Goal: Transaction & Acquisition: Subscribe to service/newsletter

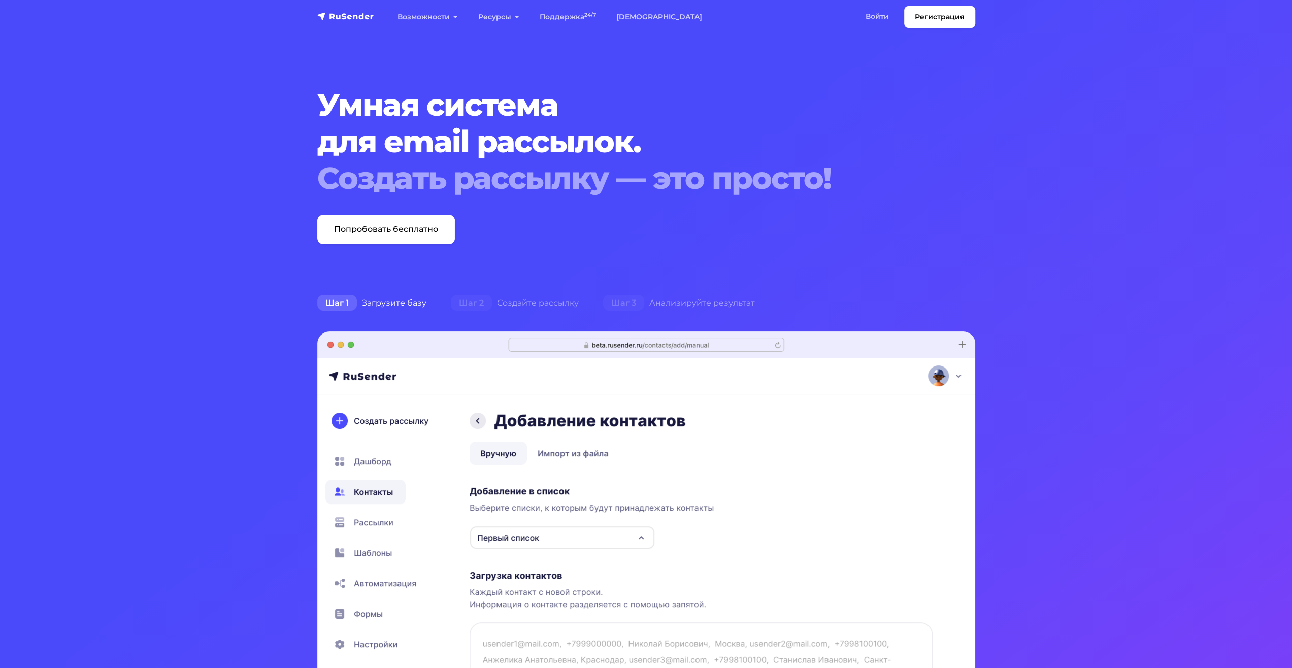
click at [875, 17] on link "Войти" at bounding box center [878, 16] width 44 height 21
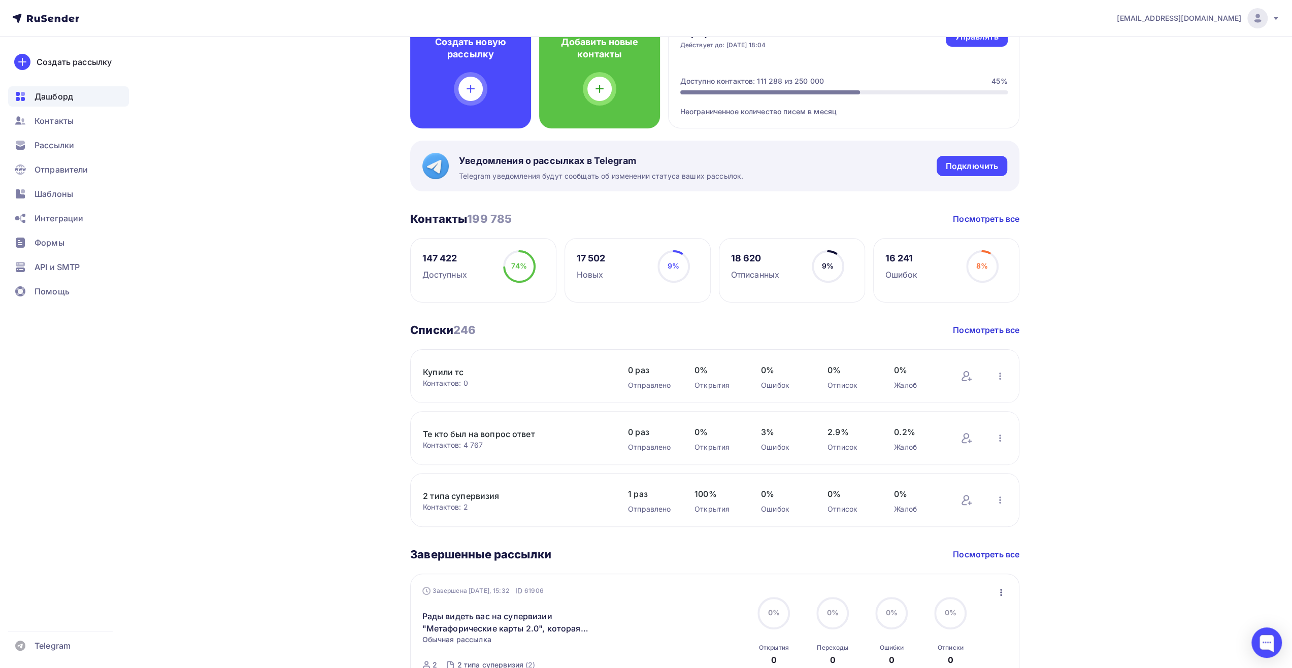
scroll to position [152, 0]
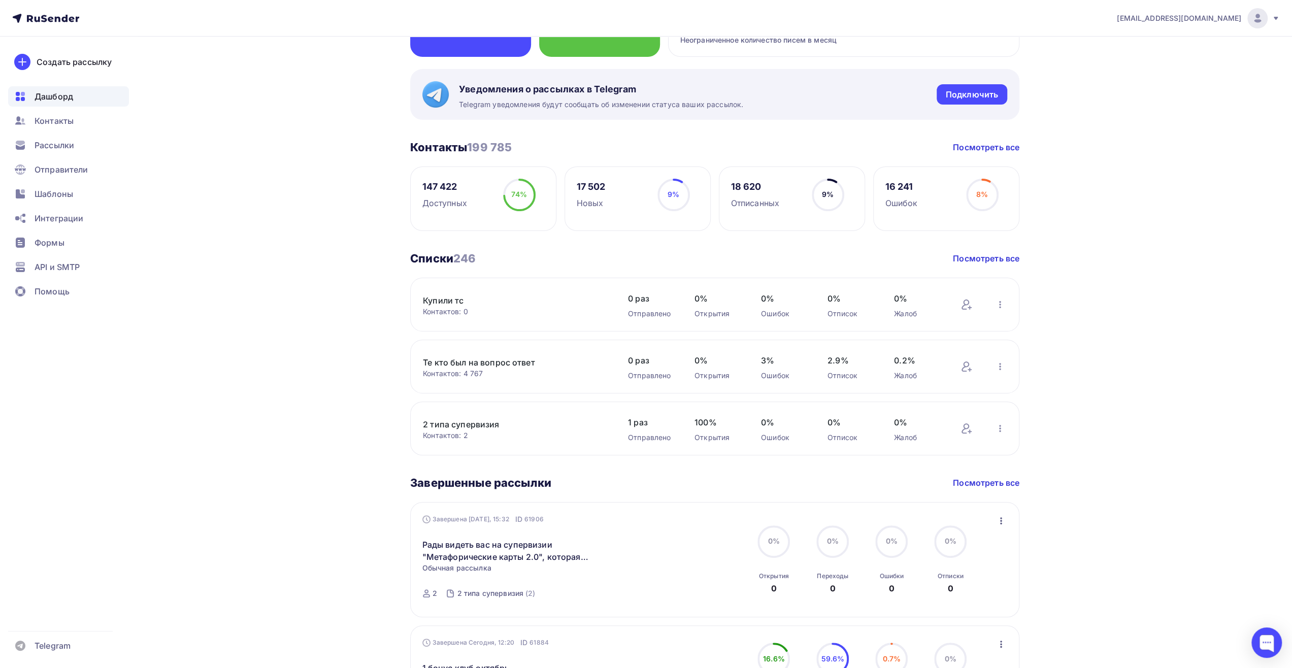
drag, startPoint x: 473, startPoint y: 257, endPoint x: 437, endPoint y: 263, distance: 36.5
click at [437, 263] on h3 "Списки 246" at bounding box center [443, 258] width 66 height 14
click at [362, 281] on div "Дашборд Дашборд Пару шагов, чтобы начать работу! Закрыть Выполните эти шаги, чт…" at bounding box center [646, 559] width 832 height 1351
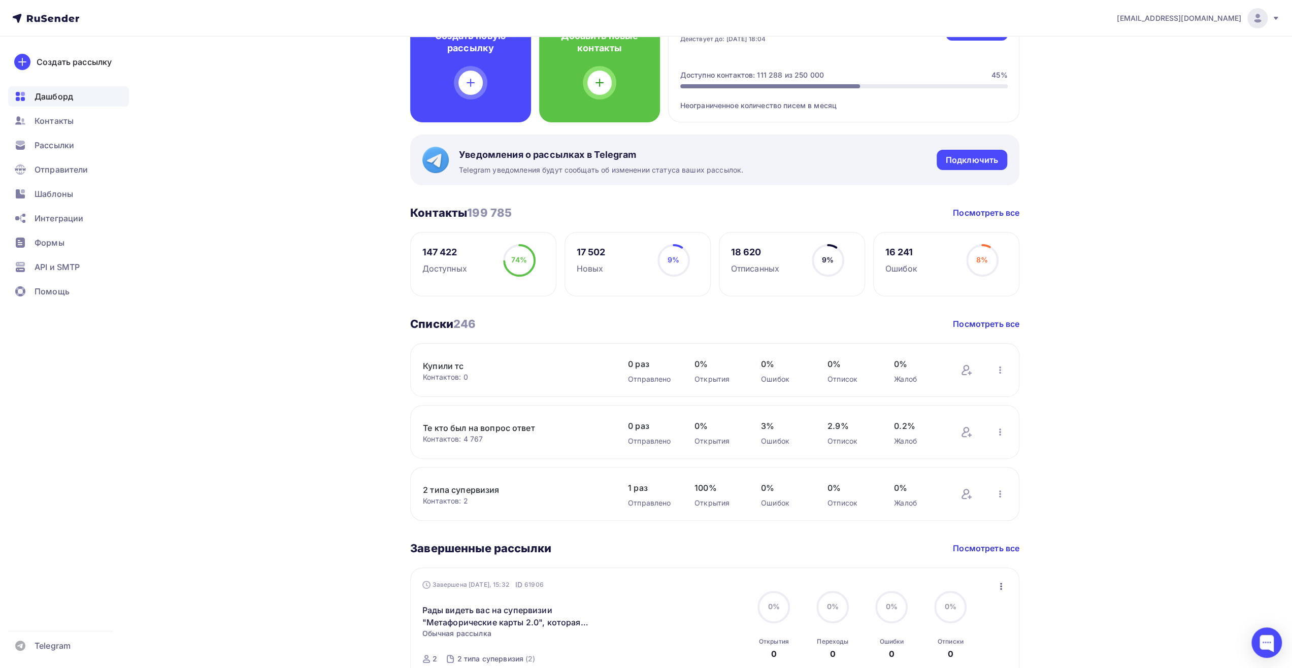
scroll to position [51, 0]
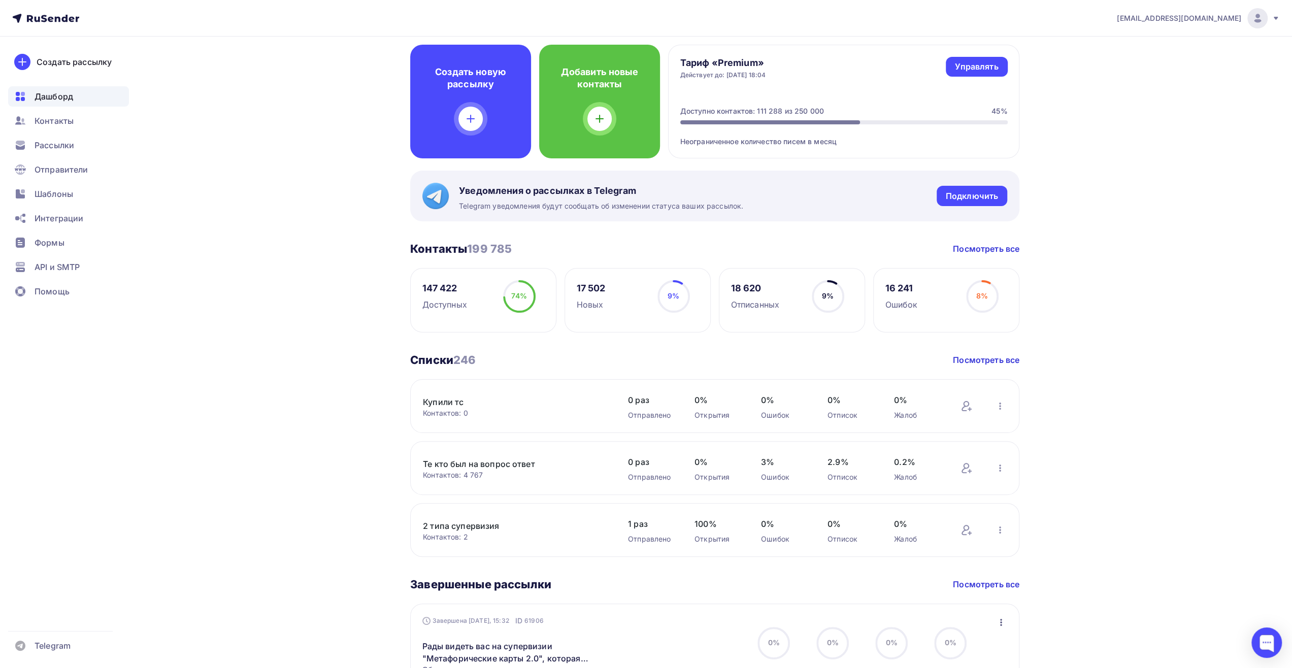
drag, startPoint x: 495, startPoint y: 359, endPoint x: 474, endPoint y: 359, distance: 20.3
click at [474, 359] on div "Списки 246 Списки 246 Посмотреть все" at bounding box center [714, 360] width 609 height 14
click at [553, 356] on div "Списки 246 Списки 246 Посмотреть все" at bounding box center [714, 360] width 609 height 14
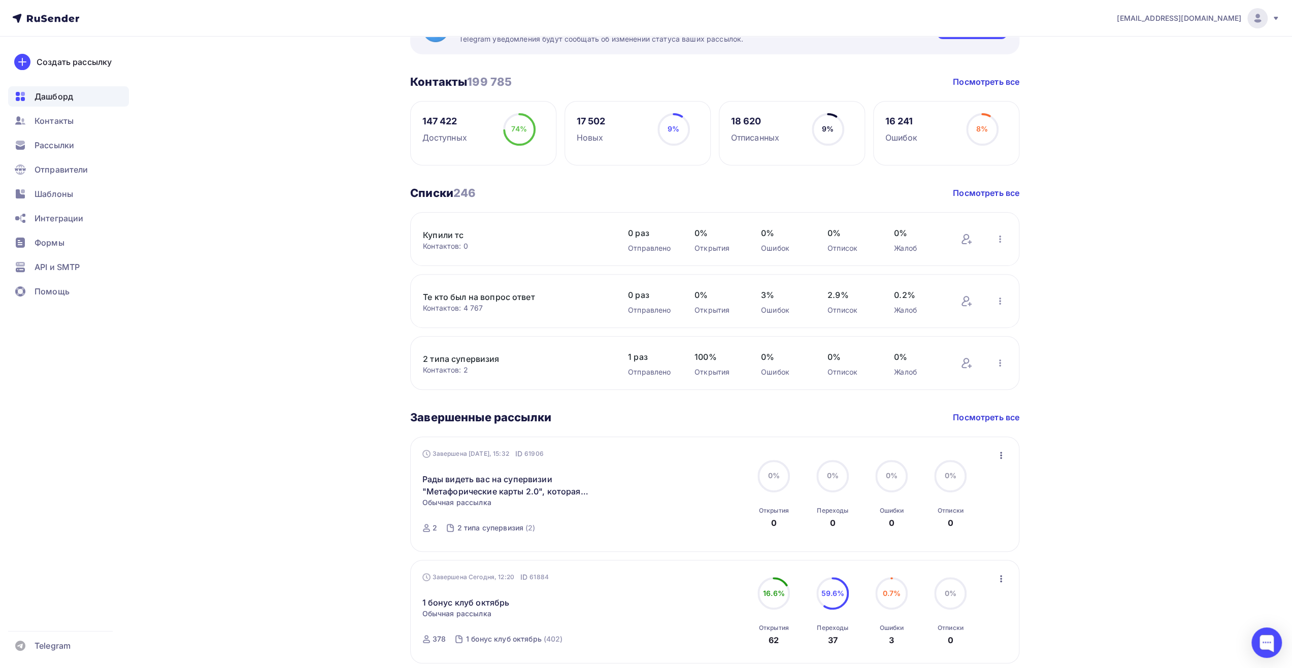
scroll to position [203, 0]
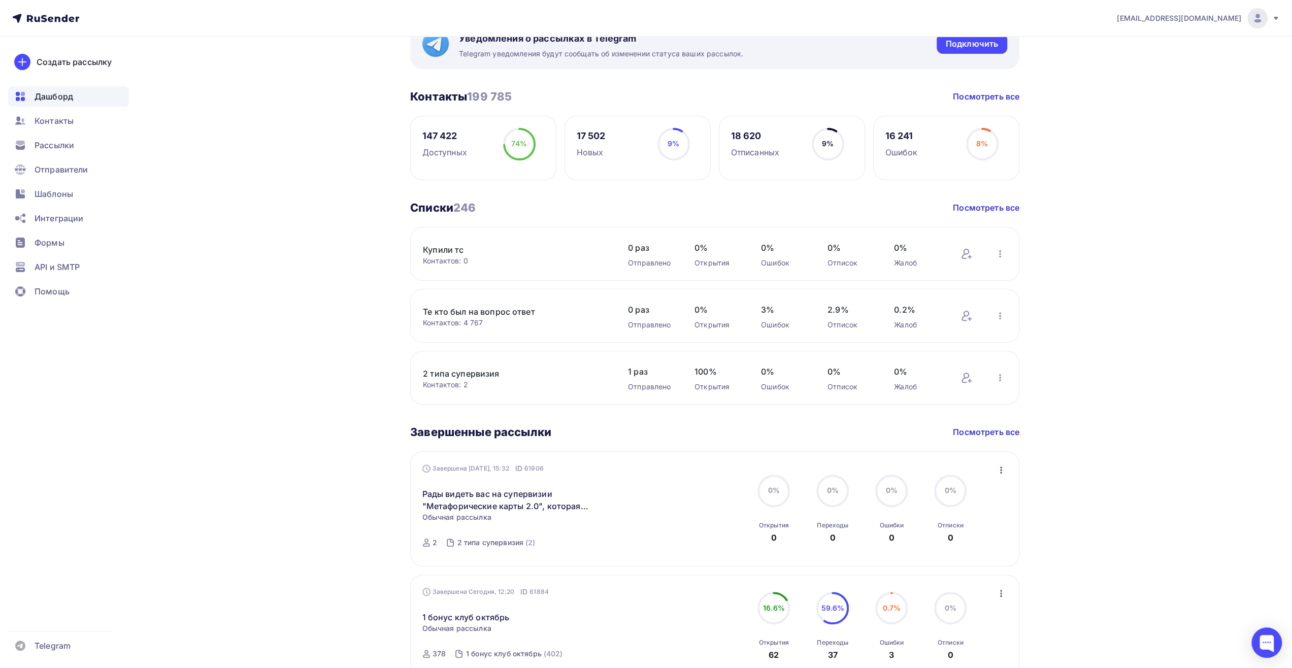
click at [474, 206] on span "246" at bounding box center [464, 207] width 22 height 13
click at [478, 208] on div "Списки 246 Списки 246 Посмотреть все" at bounding box center [714, 208] width 609 height 14
drag, startPoint x: 395, startPoint y: 207, endPoint x: 521, endPoint y: 203, distance: 126.0
click at [521, 203] on div "Дашборд Дашборд Пару шагов, чтобы начать работу! Закрыть Выполните эти шаги, чт…" at bounding box center [646, 508] width 832 height 1351
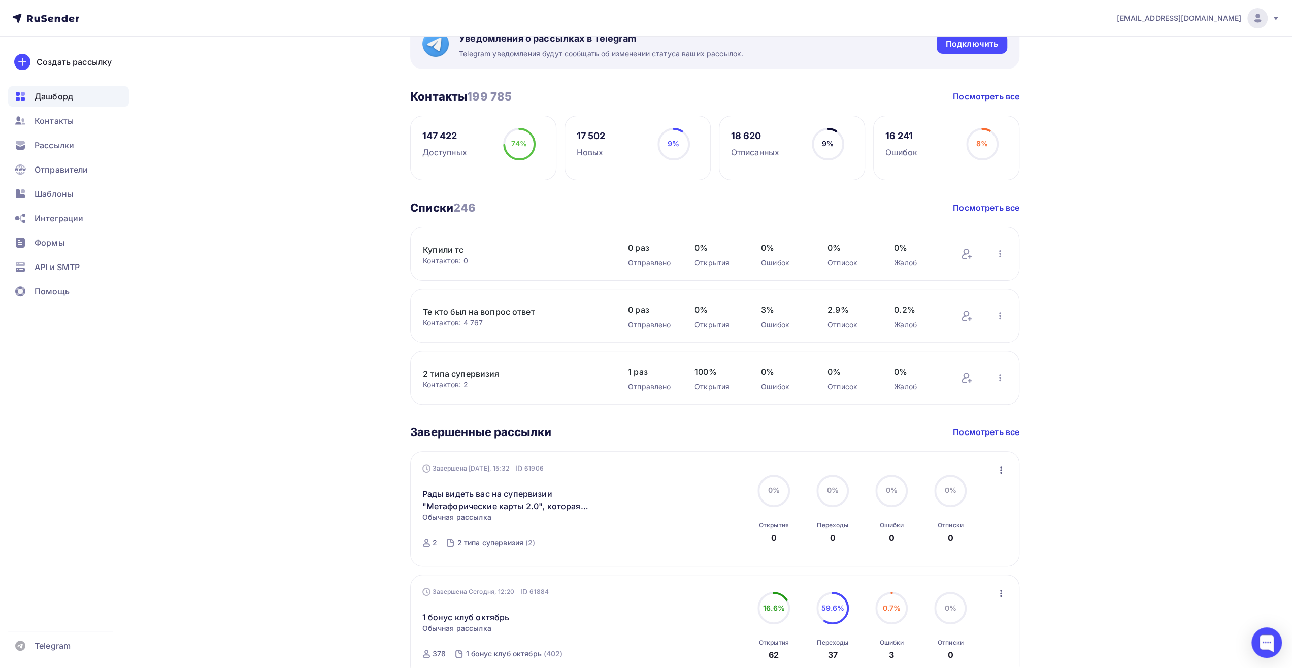
click at [510, 206] on div "Списки 246 Списки 246 Посмотреть все" at bounding box center [714, 208] width 609 height 14
click at [964, 206] on link "Посмотреть все" at bounding box center [986, 208] width 67 height 12
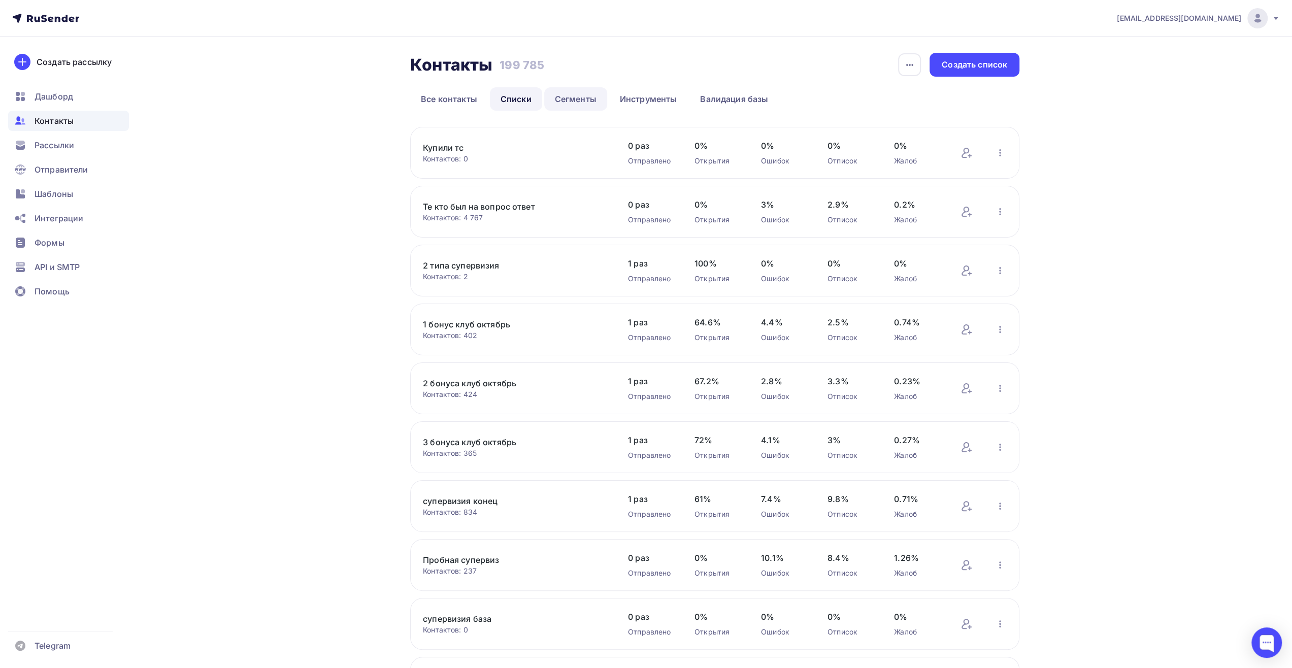
click at [557, 99] on link "Сегменты" at bounding box center [575, 98] width 63 height 23
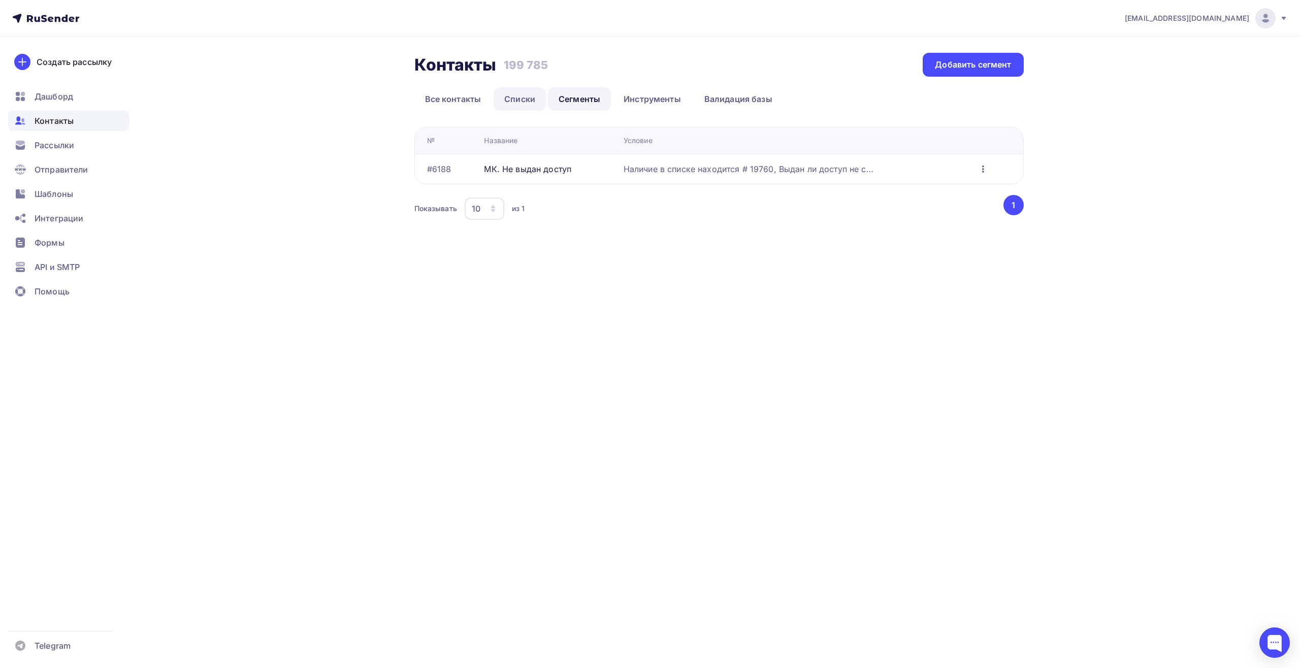
click at [513, 97] on link "Списки" at bounding box center [520, 98] width 52 height 23
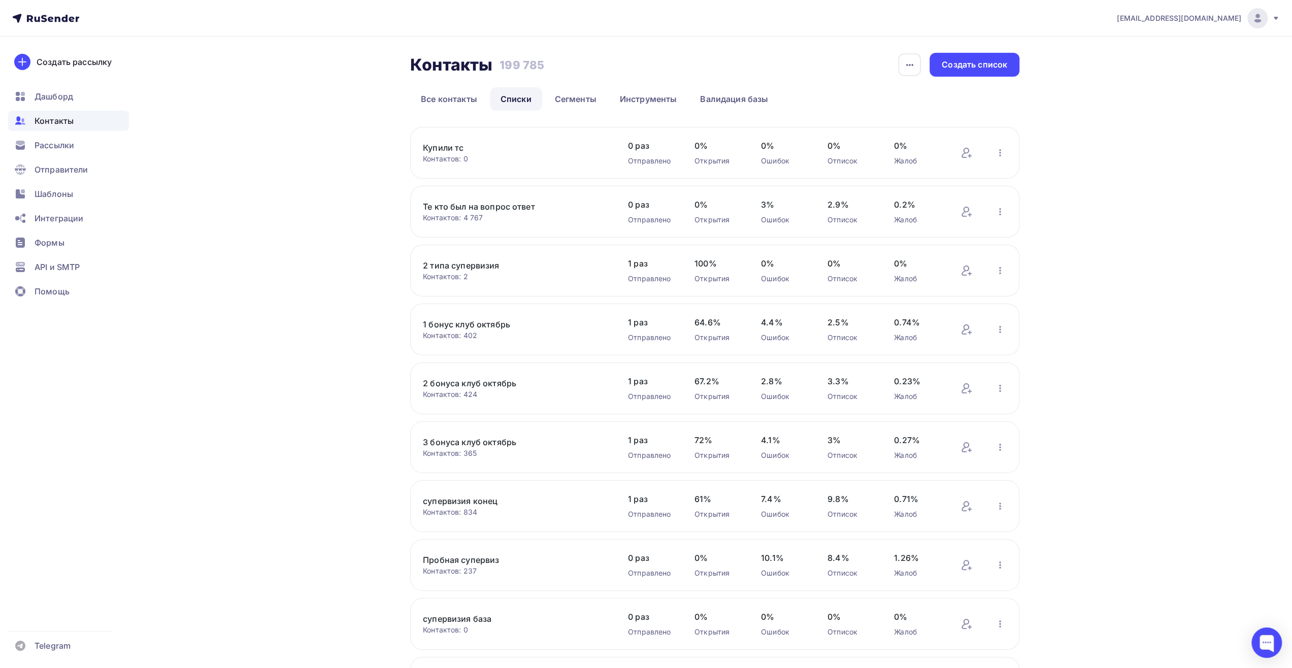
click at [495, 209] on link "Те кто был на вопрос ответ" at bounding box center [509, 207] width 173 height 12
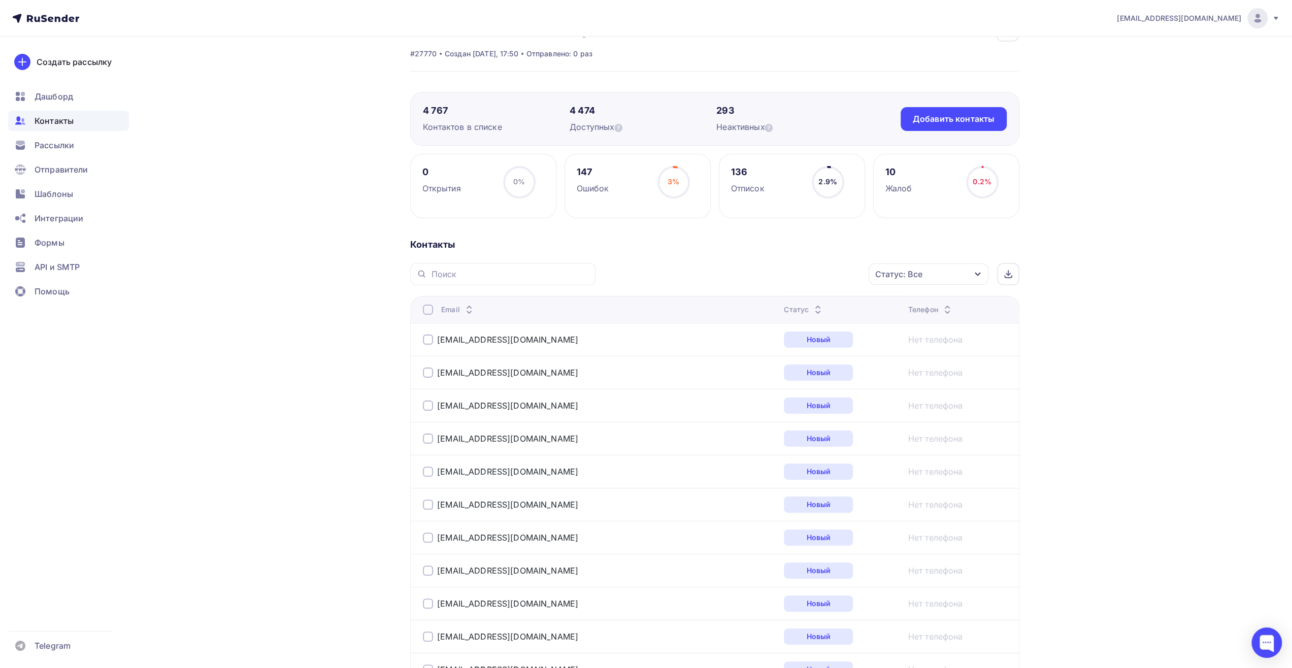
scroll to position [51, 0]
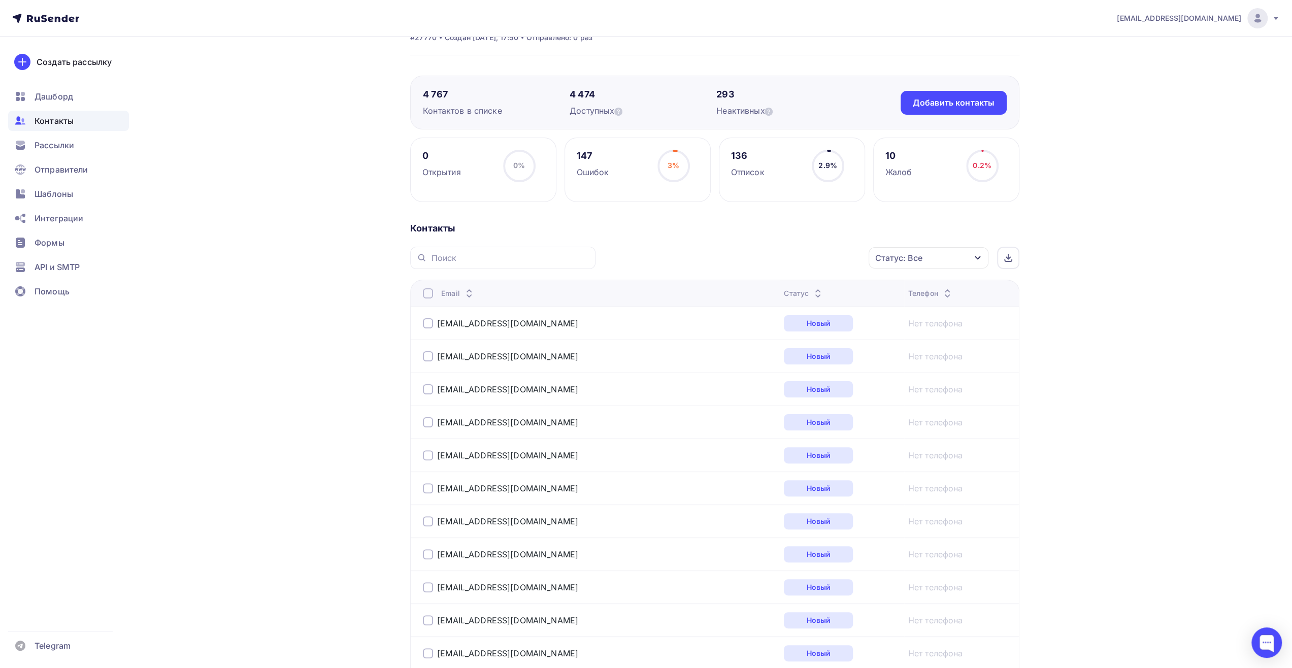
click at [984, 296] on div "Телефон" at bounding box center [957, 293] width 99 height 10
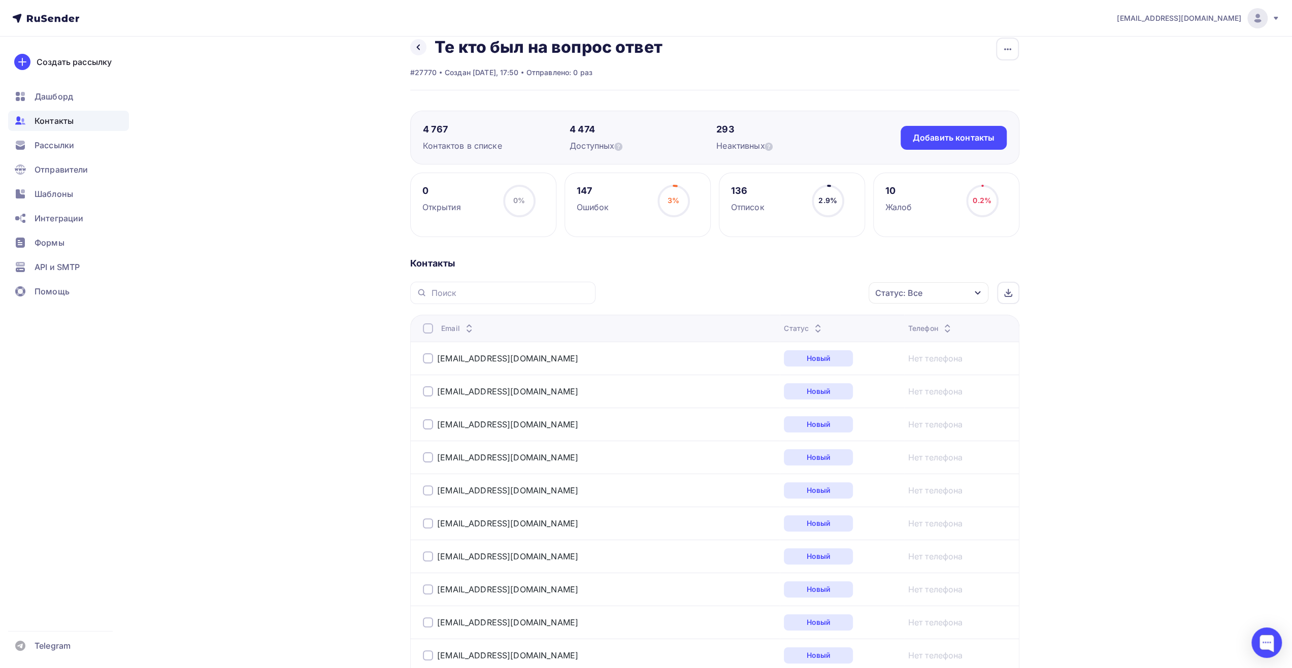
scroll to position [0, 0]
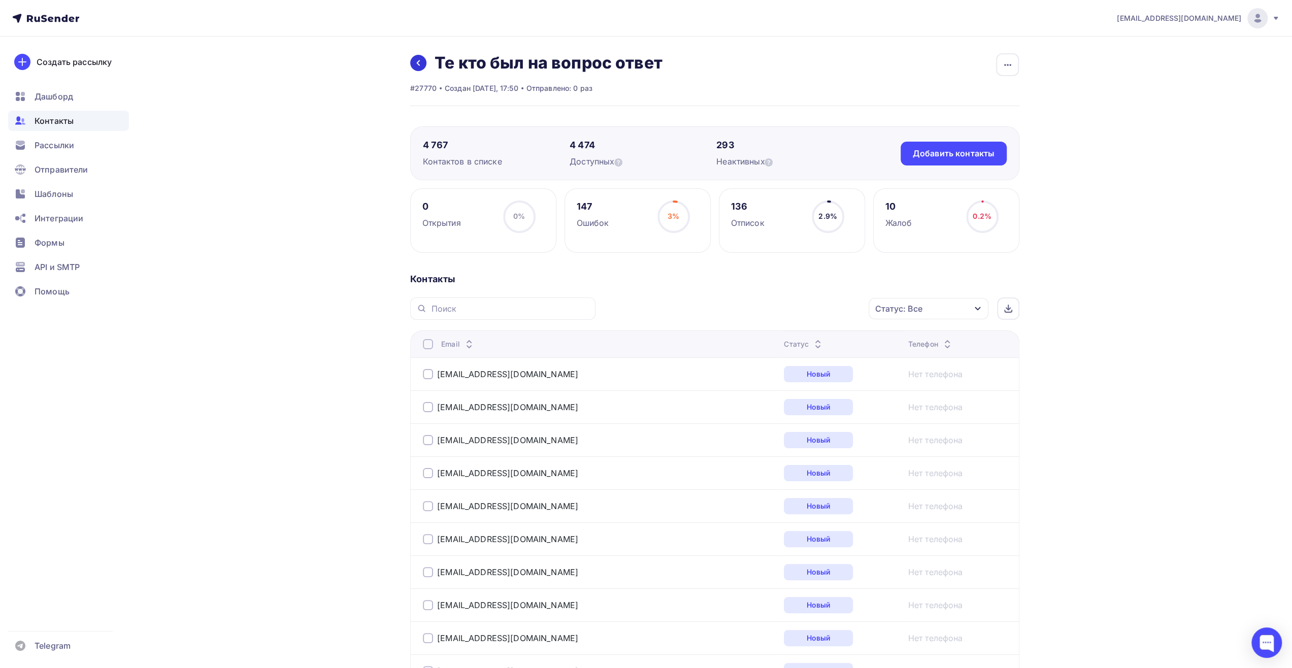
click at [417, 65] on icon at bounding box center [418, 63] width 8 height 8
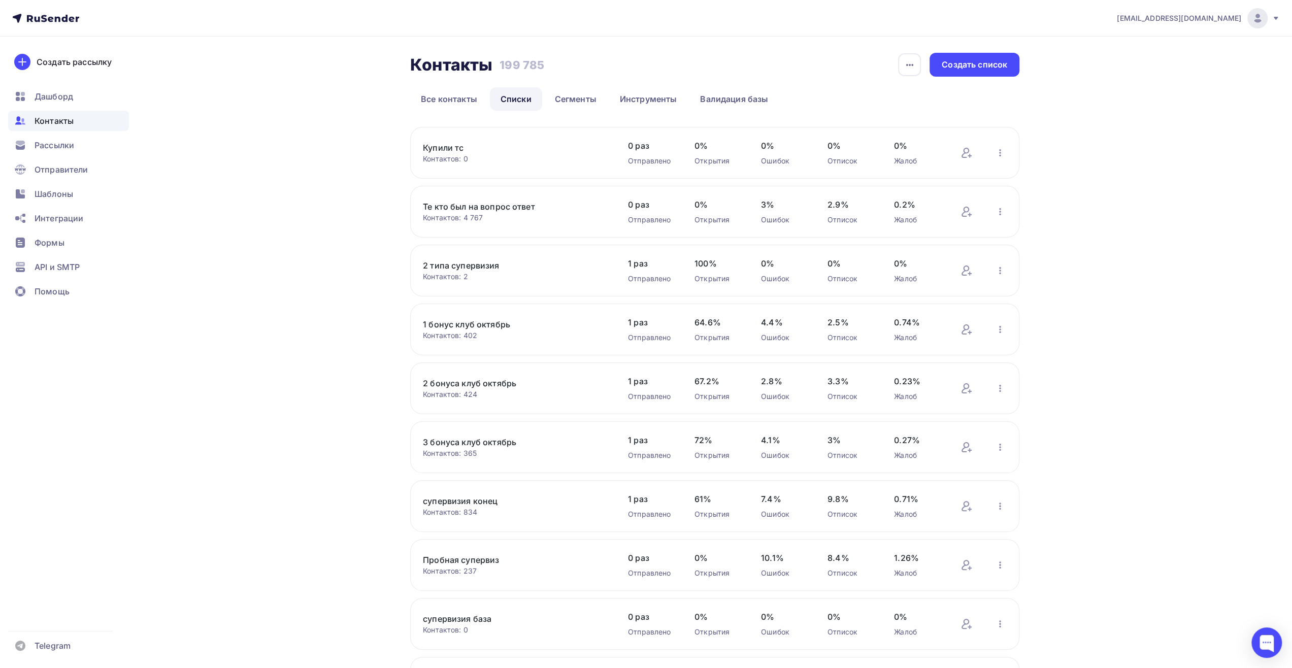
click at [891, 81] on div "Контакты Контакты 199 785 199 785 История импорта Создать список Все контакты С…" at bounding box center [714, 82] width 609 height 58
click at [899, 66] on div "button" at bounding box center [909, 64] width 23 height 23
drag, startPoint x: 860, startPoint y: 51, endPoint x: 815, endPoint y: 82, distance: 54.2
click at [859, 51] on div "Контакты Контакты 199 785 199 785 История импорта Создать список Все контакты С…" at bounding box center [646, 412] width 832 height 751
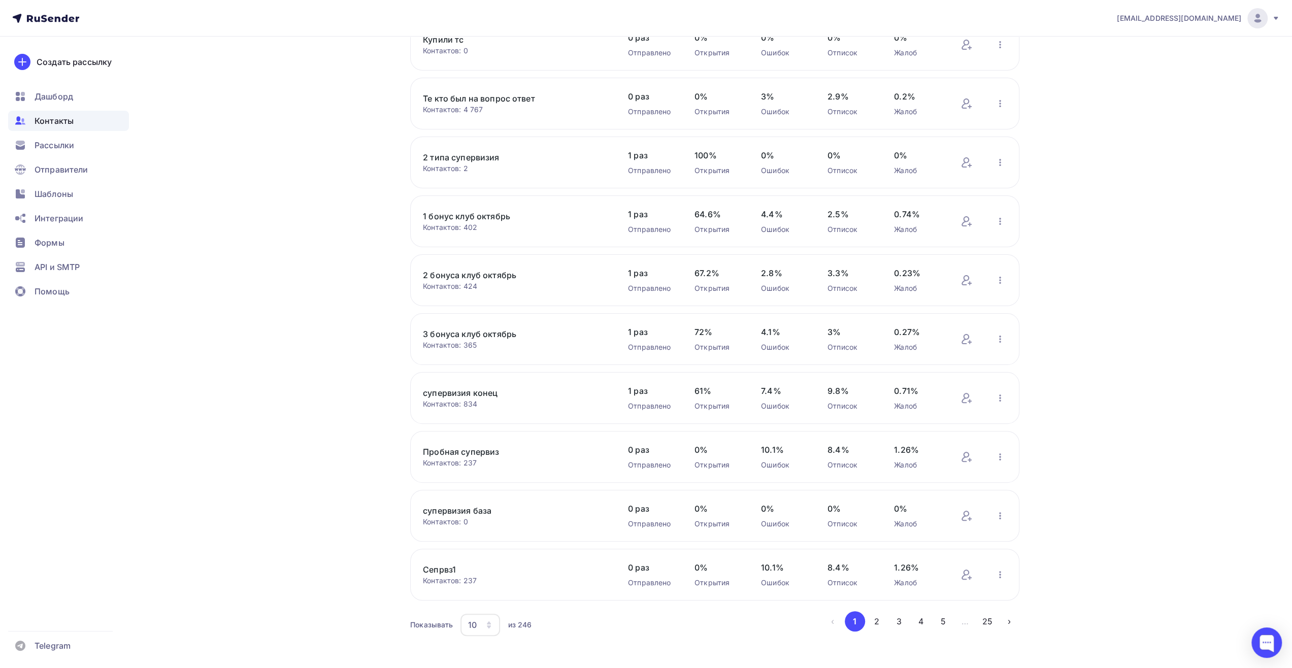
scroll to position [123, 0]
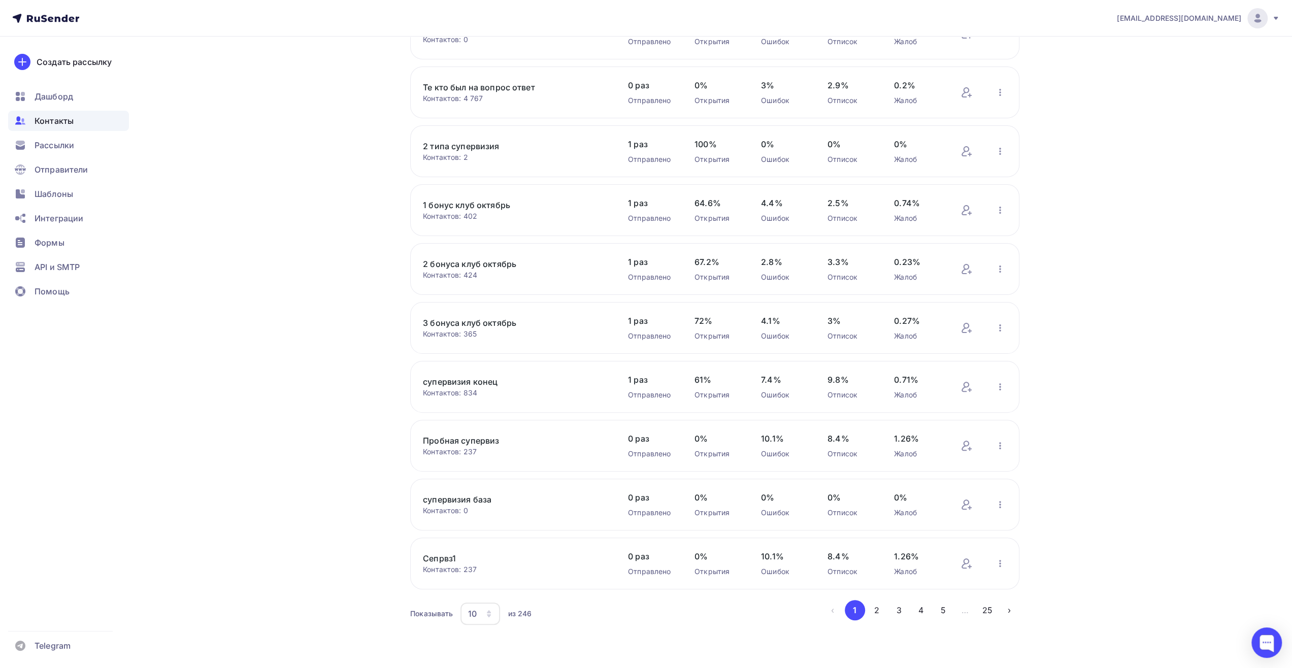
click at [352, 416] on div "Контакты Контакты 199 785 199 785 История импорта Создать список Все контакты С…" at bounding box center [646, 292] width 832 height 751
click at [951, 611] on button "5" at bounding box center [943, 610] width 20 height 20
click at [905, 603] on button "4" at bounding box center [899, 610] width 20 height 20
click at [946, 609] on button "5" at bounding box center [943, 610] width 20 height 20
click at [433, 502] on link "предоп" at bounding box center [509, 500] width 173 height 12
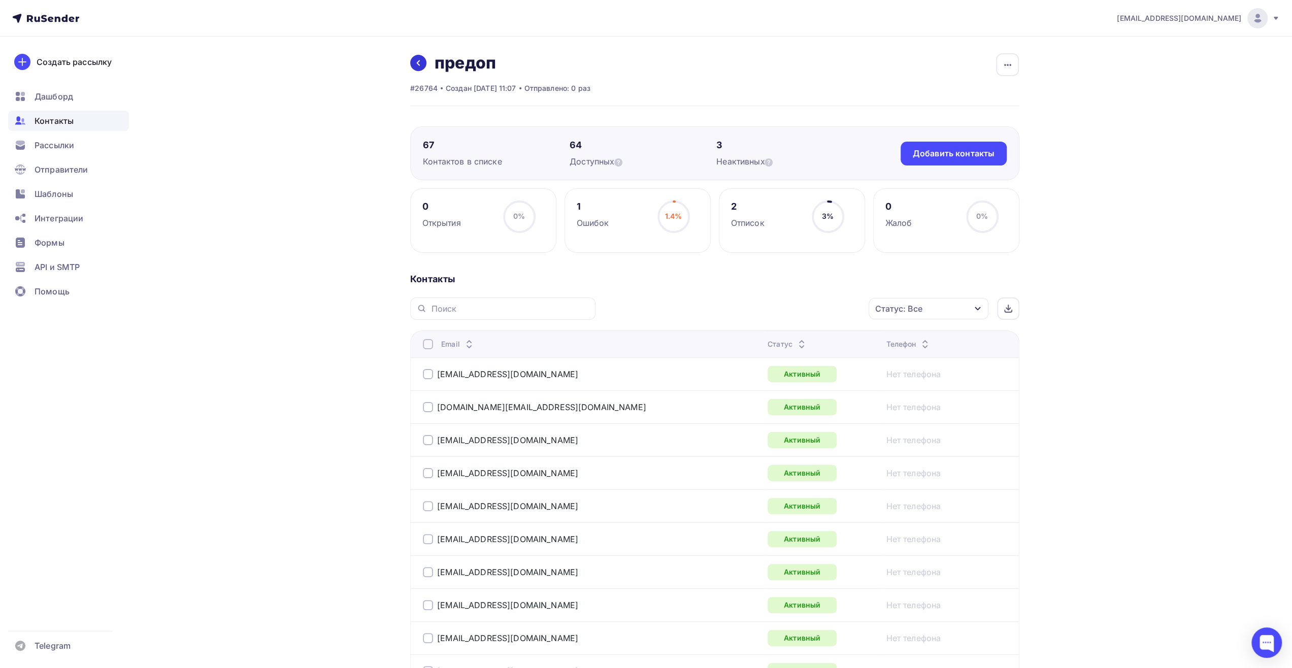
click at [417, 63] on icon at bounding box center [419, 63] width 4 height 6
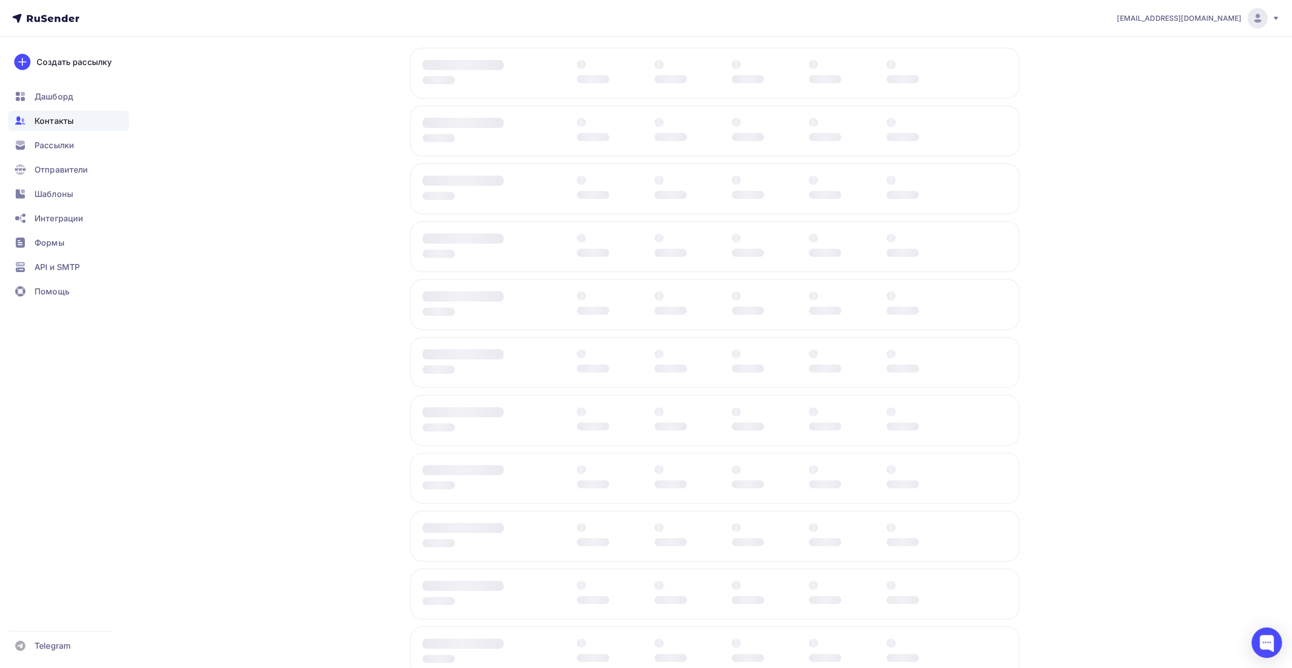
scroll to position [123, 0]
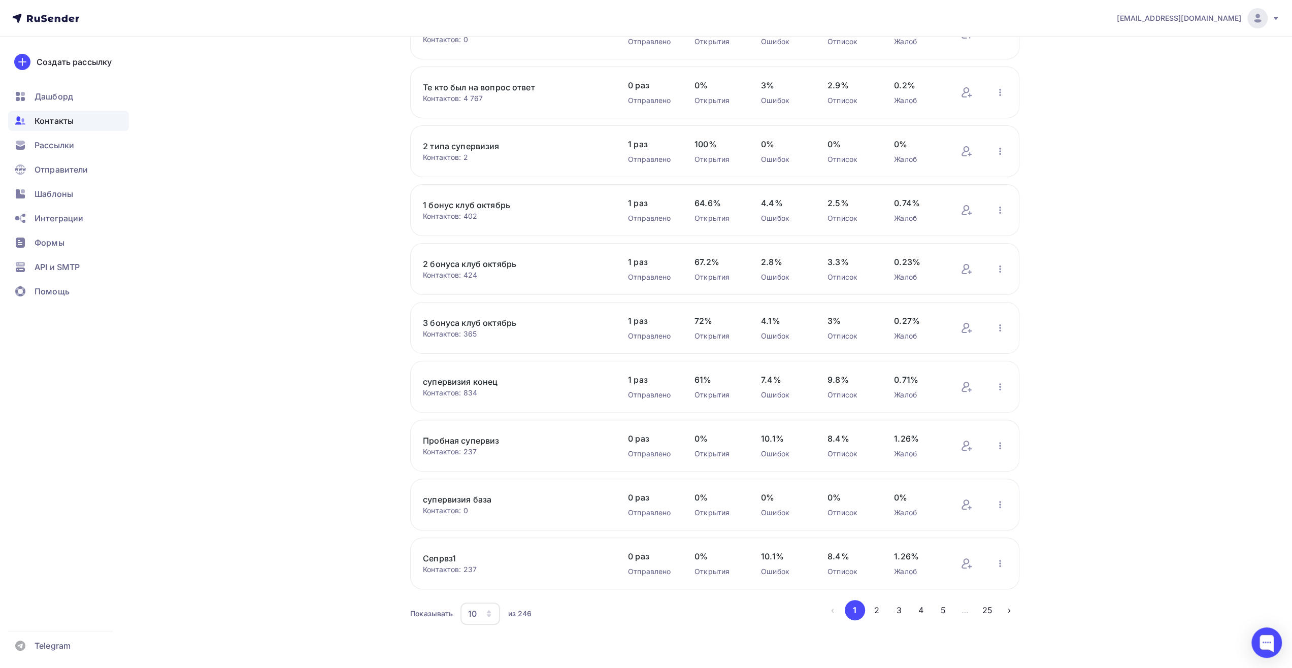
click at [993, 608] on button "25" at bounding box center [987, 610] width 20 height 20
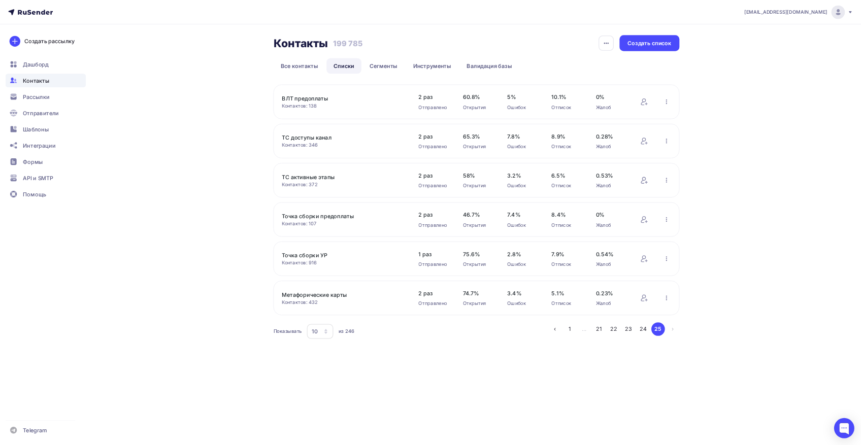
scroll to position [0, 0]
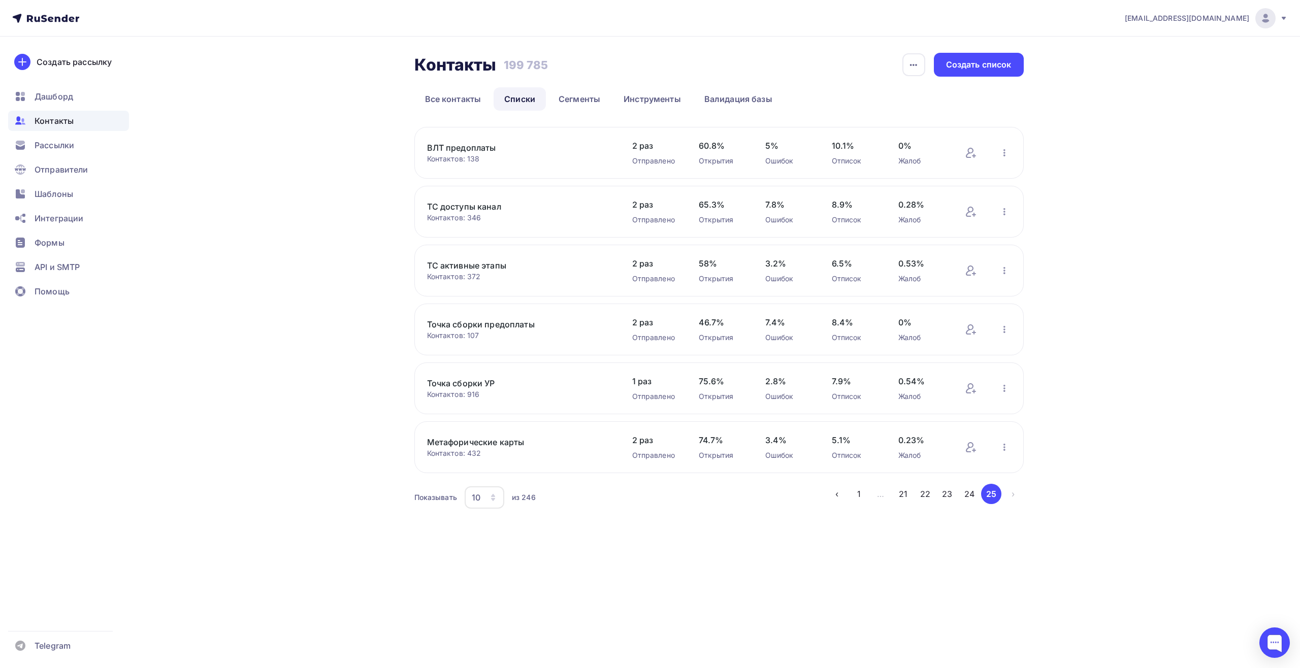
click at [494, 325] on link "Точка сборки предоплаты" at bounding box center [513, 324] width 173 height 12
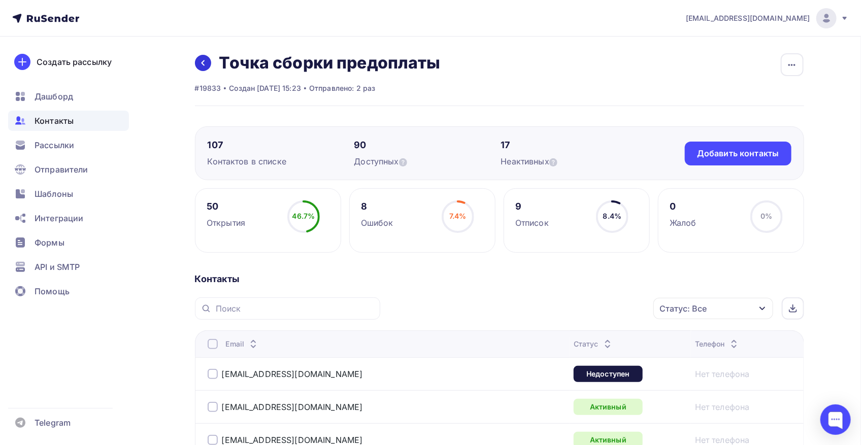
click at [197, 62] on link at bounding box center [203, 63] width 16 height 16
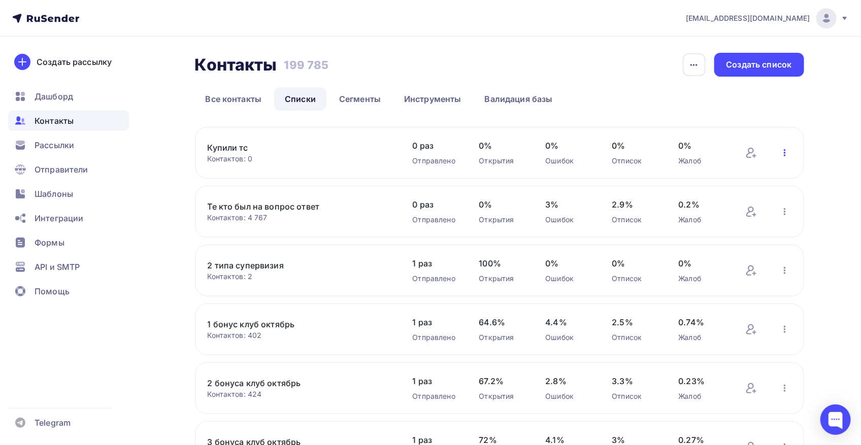
click at [788, 148] on icon "button" at bounding box center [785, 153] width 12 height 12
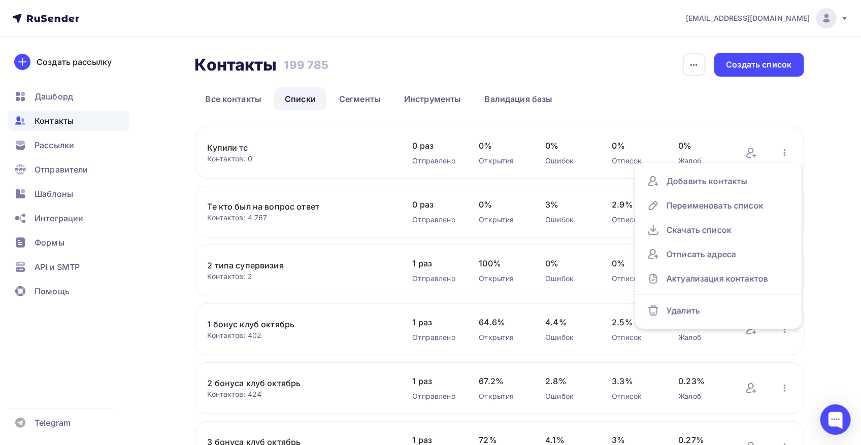
click at [415, 123] on div "Контакты Контакты 199 785 199 785 История импорта Создать список Все контакты С…" at bounding box center [499, 400] width 609 height 694
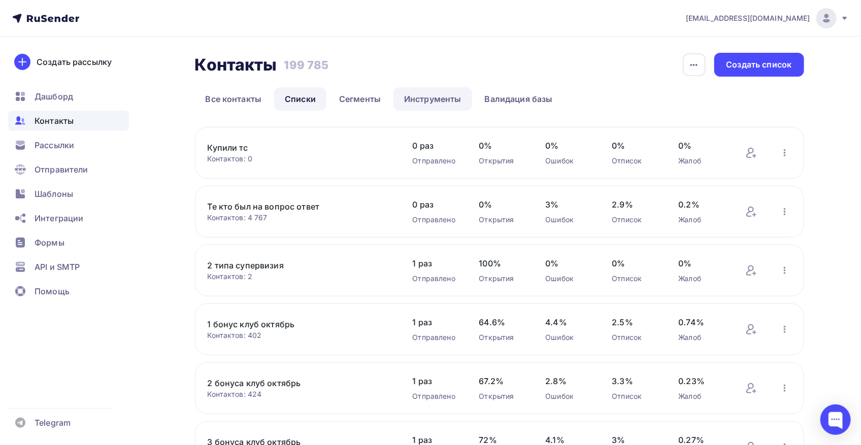
click at [441, 94] on link "Инструменты" at bounding box center [433, 98] width 79 height 23
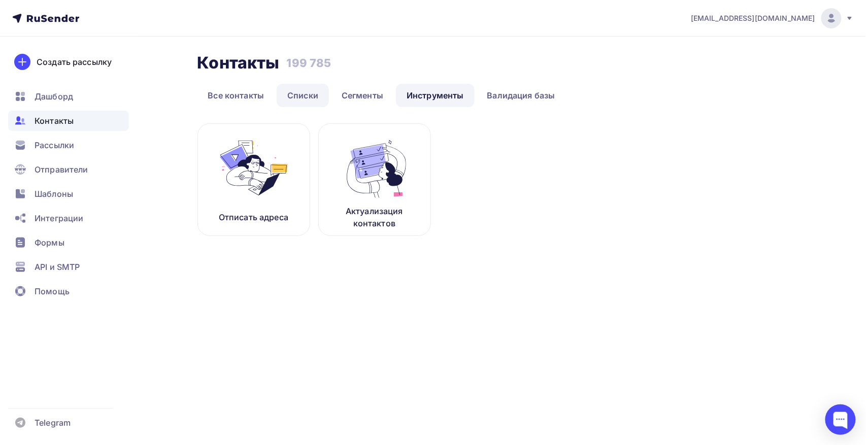
click at [325, 87] on link "Списки" at bounding box center [303, 95] width 52 height 23
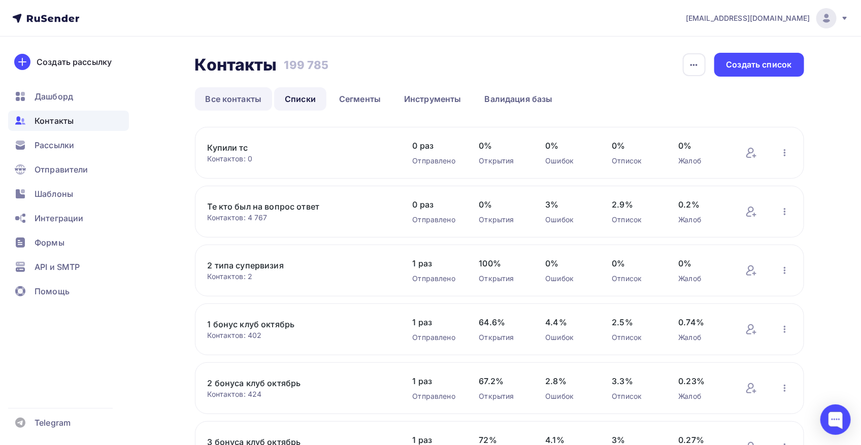
click at [235, 103] on link "Все контакты" at bounding box center [234, 98] width 78 height 23
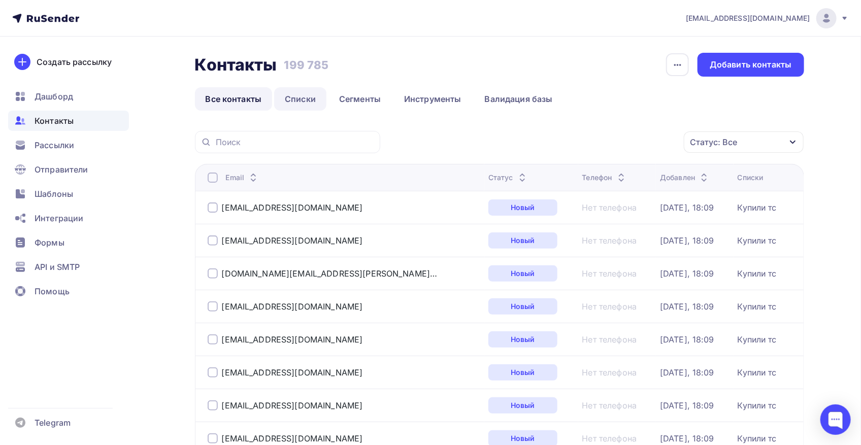
click at [288, 102] on link "Списки" at bounding box center [300, 98] width 52 height 23
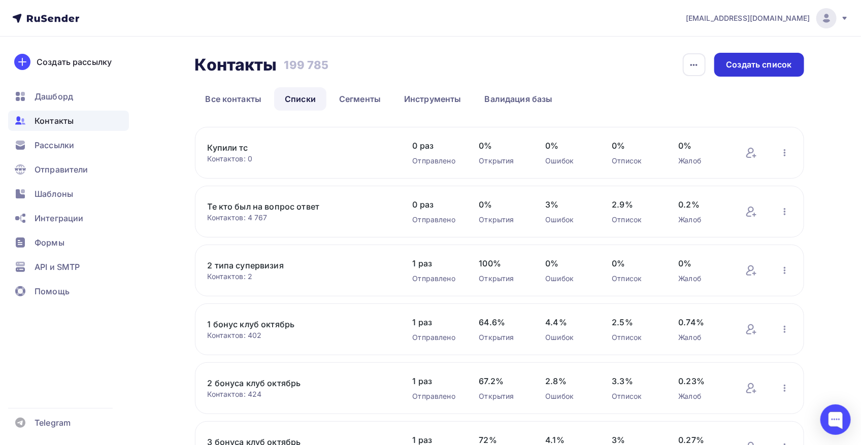
click at [758, 61] on div "Создать список" at bounding box center [760, 65] width 66 height 12
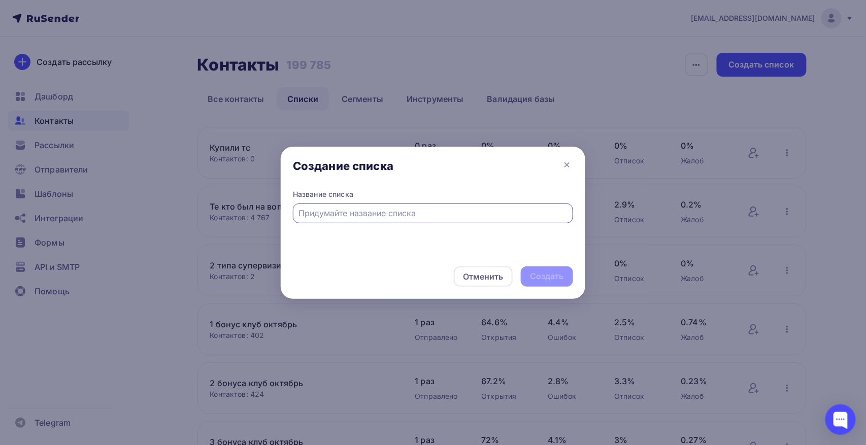
click at [428, 212] on input "text" at bounding box center [433, 213] width 269 height 12
type input "Тест. Предоплата"
click at [540, 271] on div "Создать" at bounding box center [547, 277] width 52 height 20
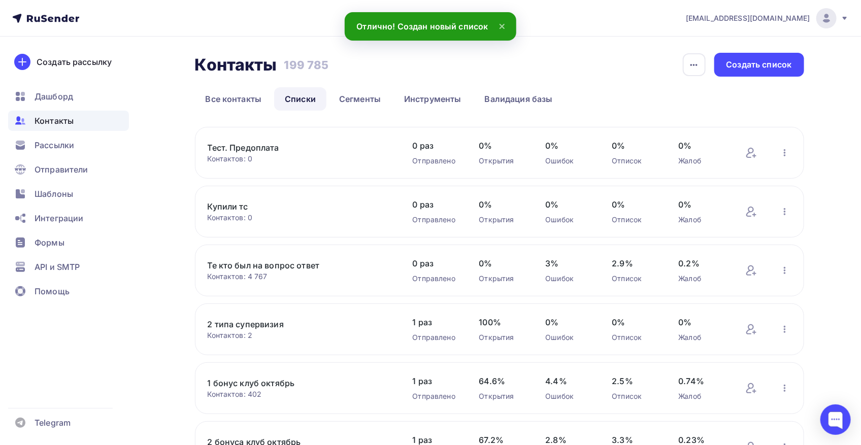
click at [273, 147] on link "Тест. Предоплата" at bounding box center [294, 148] width 173 height 12
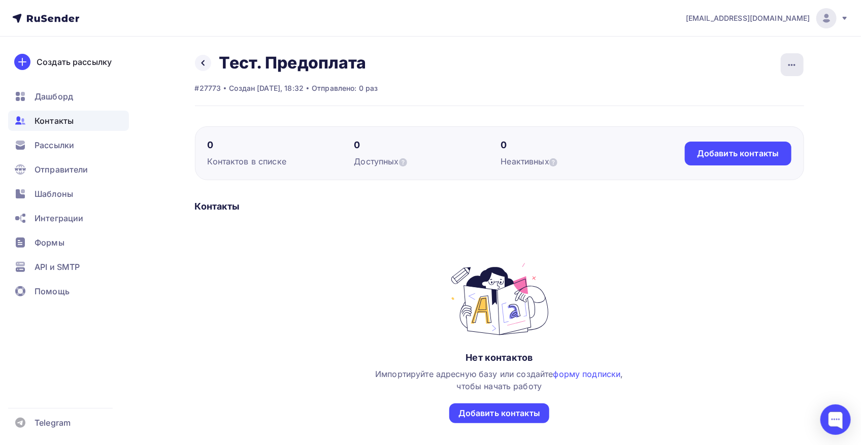
click at [793, 63] on icon "button" at bounding box center [792, 65] width 12 height 12
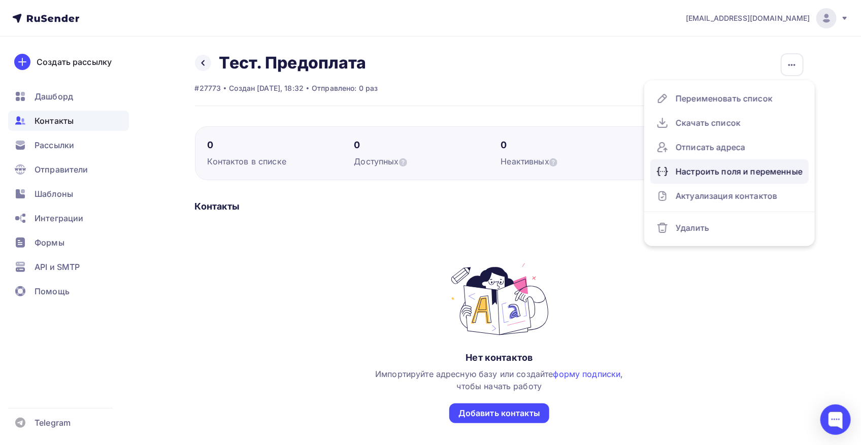
click at [753, 177] on div "Настроить поля и переменные" at bounding box center [730, 171] width 146 height 16
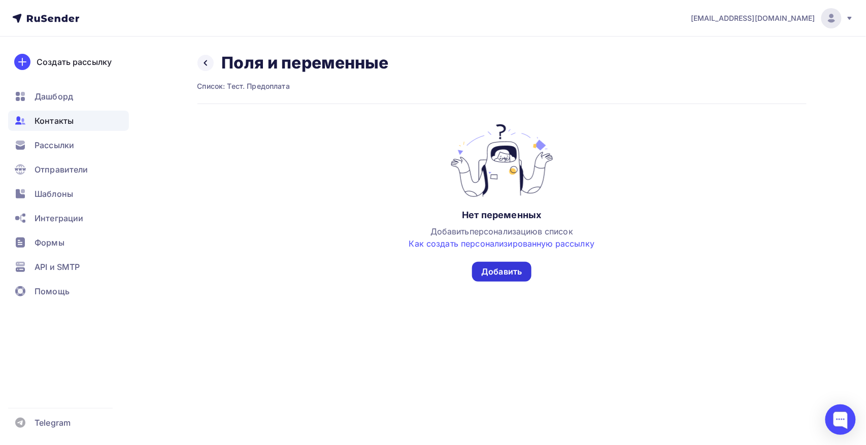
click at [523, 272] on div "Добавить" at bounding box center [501, 272] width 59 height 20
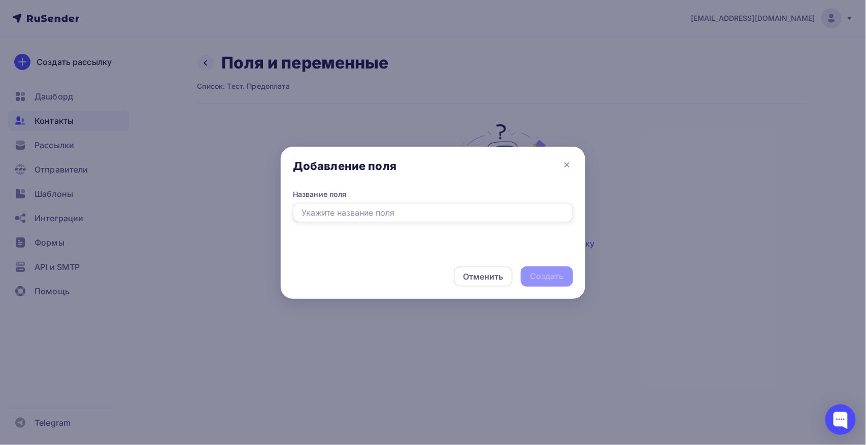
click at [394, 210] on input "text" at bounding box center [433, 212] width 280 height 19
type input "у"
type input "external_order_id"
click at [544, 276] on div "Создать" at bounding box center [547, 277] width 34 height 12
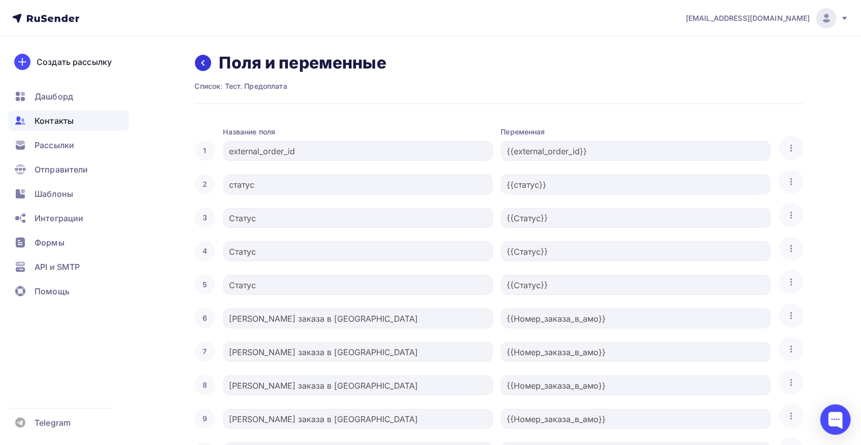
click at [207, 58] on div at bounding box center [203, 63] width 16 height 16
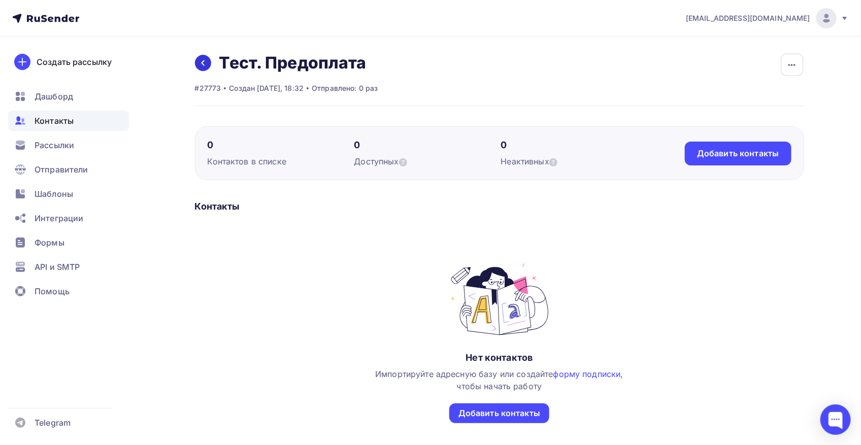
click at [207, 66] on link at bounding box center [203, 63] width 16 height 16
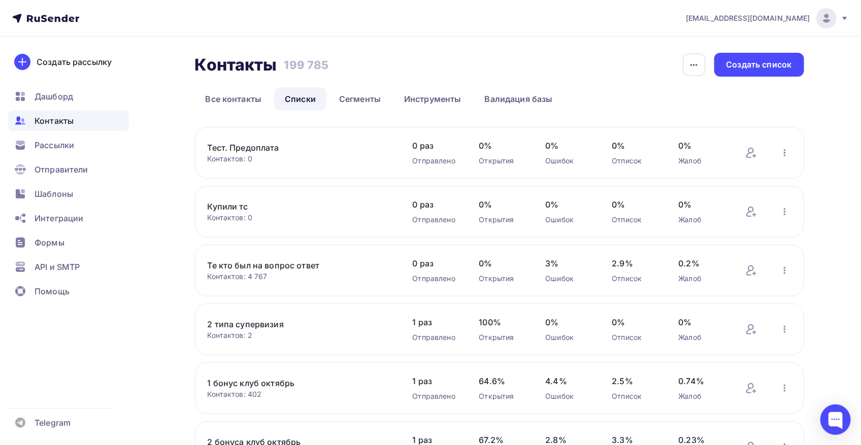
click at [256, 146] on link "Тест. Предоплата" at bounding box center [294, 148] width 173 height 12
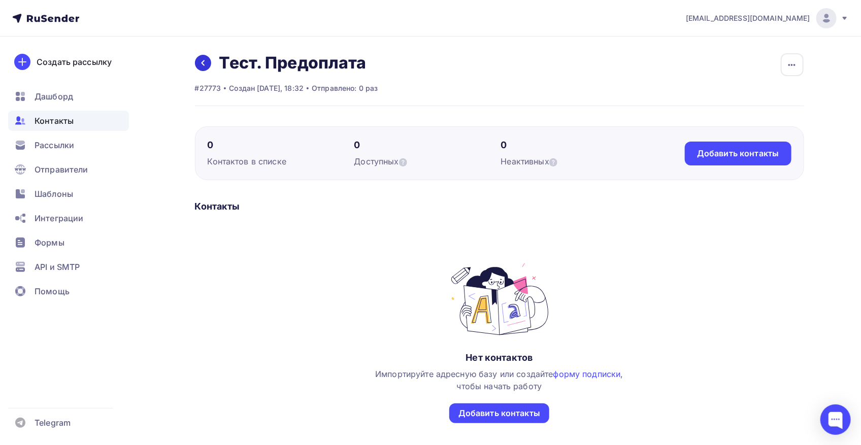
click at [203, 55] on div "Назад Тест. Предоплата Переименовать список Скачать список Отписать адреса Наст…" at bounding box center [286, 63] width 183 height 20
click at [212, 64] on div "Назад Тест. Предоплата Переименовать список Скачать список Отписать адреса Наст…" at bounding box center [286, 63] width 183 height 20
click at [204, 63] on icon at bounding box center [203, 63] width 8 height 8
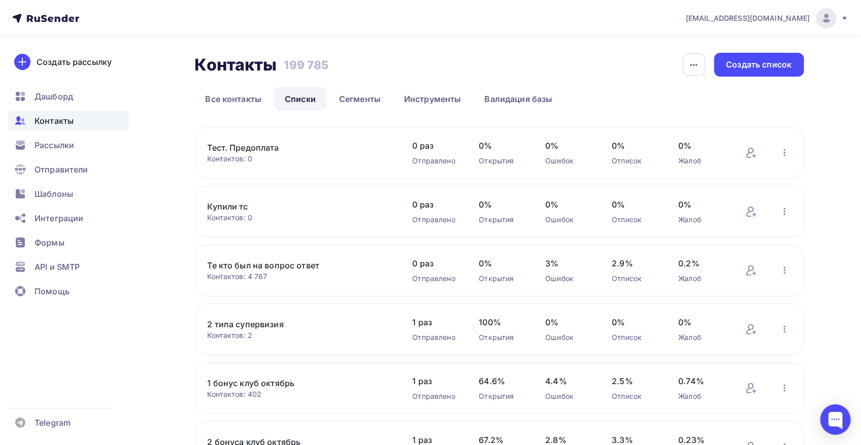
click at [260, 148] on link "Тест. Предоплата" at bounding box center [294, 148] width 173 height 12
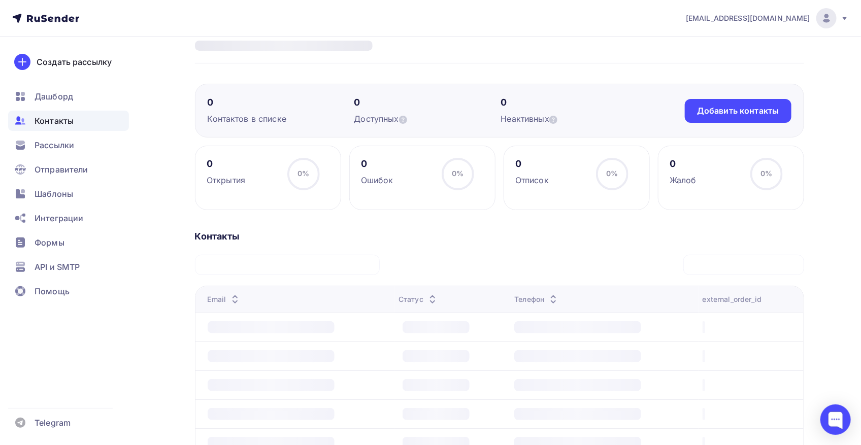
scroll to position [63, 0]
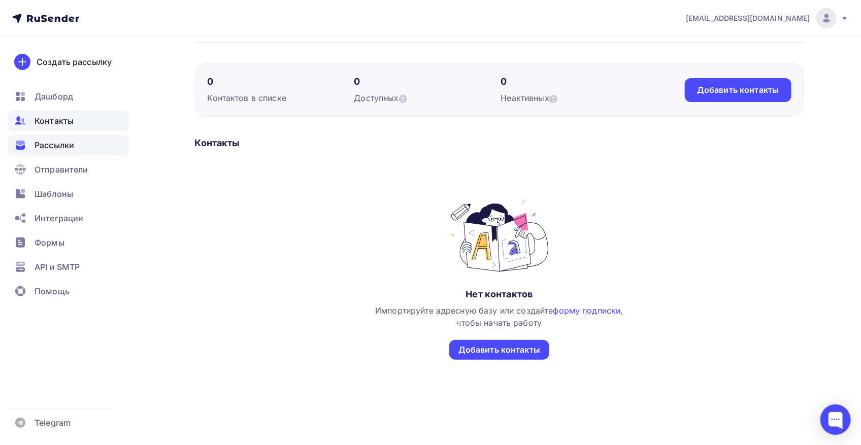
click at [64, 146] on span "Рассылки" at bounding box center [55, 145] width 40 height 12
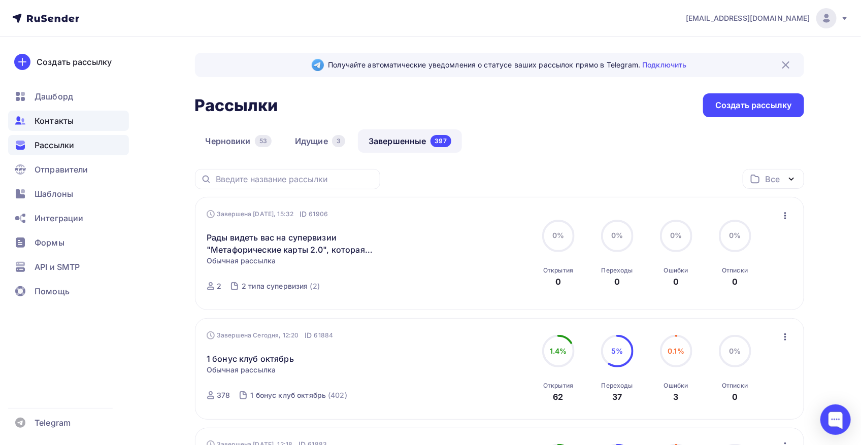
click at [55, 120] on span "Контакты" at bounding box center [54, 121] width 39 height 12
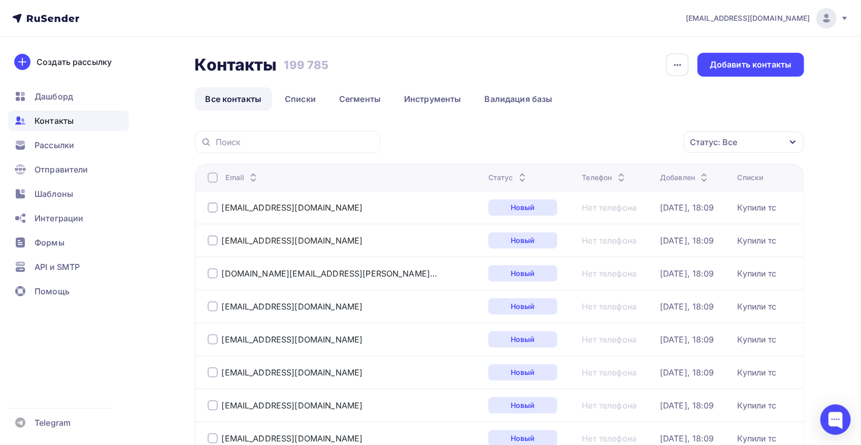
click at [745, 180] on div "Списки" at bounding box center [751, 178] width 26 height 10
click at [755, 140] on div "Статус: Все" at bounding box center [744, 142] width 120 height 21
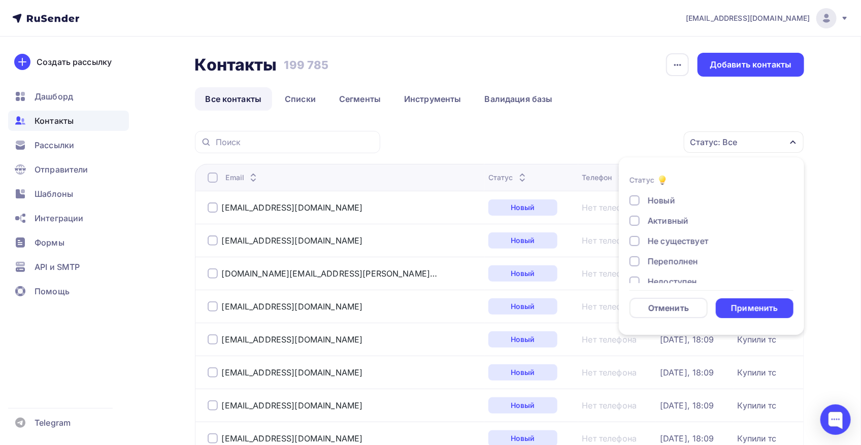
drag, startPoint x: 663, startPoint y: 111, endPoint x: 649, endPoint y: 110, distance: 13.8
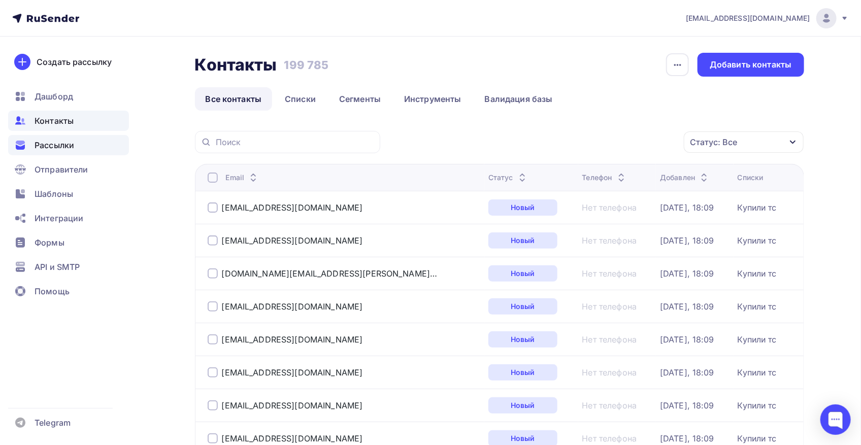
click at [55, 146] on span "Рассылки" at bounding box center [55, 145] width 40 height 12
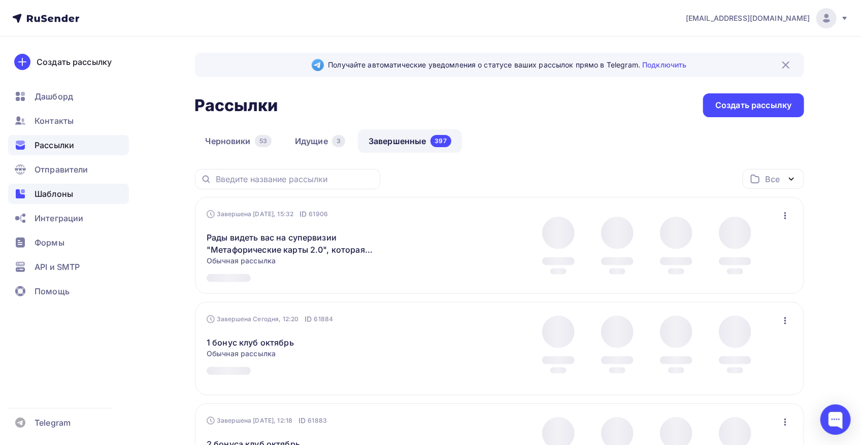
click at [83, 200] on div "Шаблоны" at bounding box center [68, 194] width 121 height 20
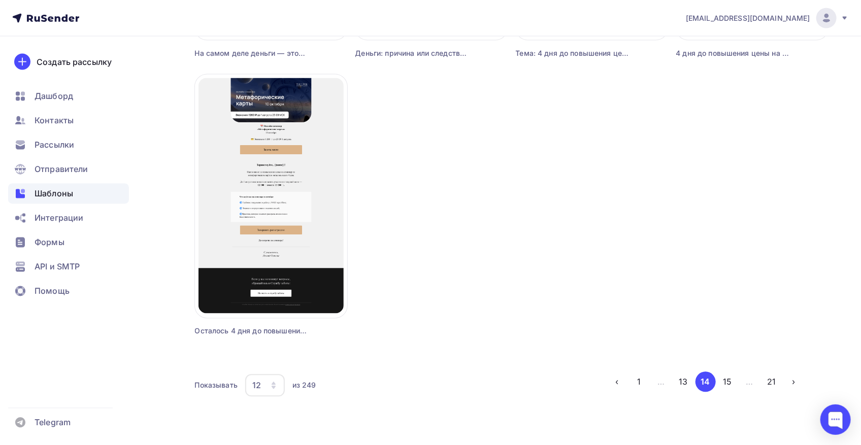
scroll to position [894, 0]
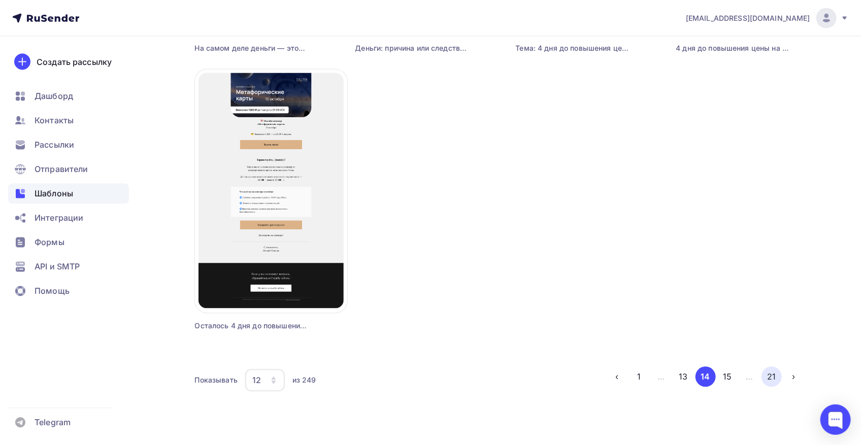
click at [773, 377] on button "21" at bounding box center [772, 377] width 20 height 20
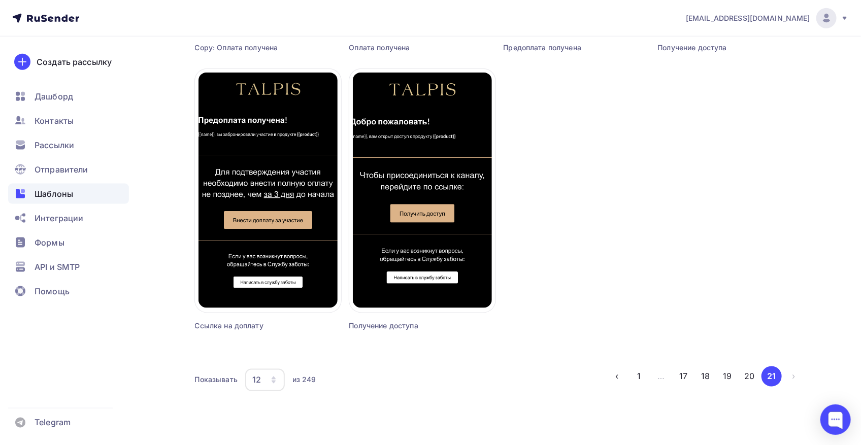
scroll to position [616, 0]
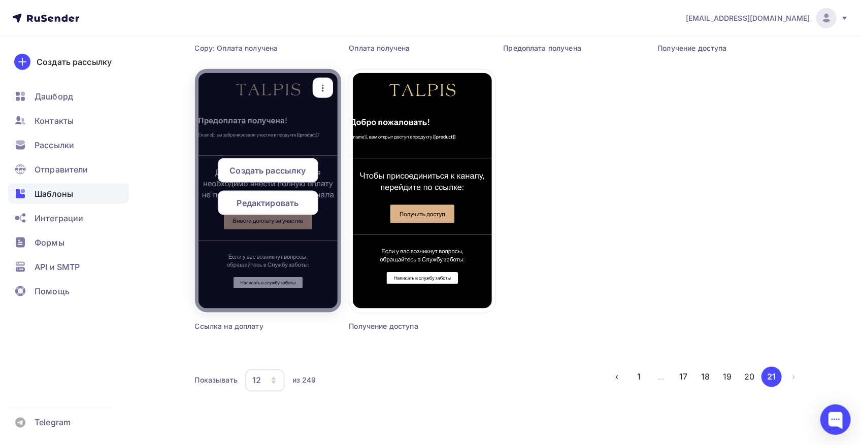
click at [282, 260] on div at bounding box center [268, 191] width 146 height 244
click at [282, 204] on span "Редактировать" at bounding box center [268, 203] width 62 height 12
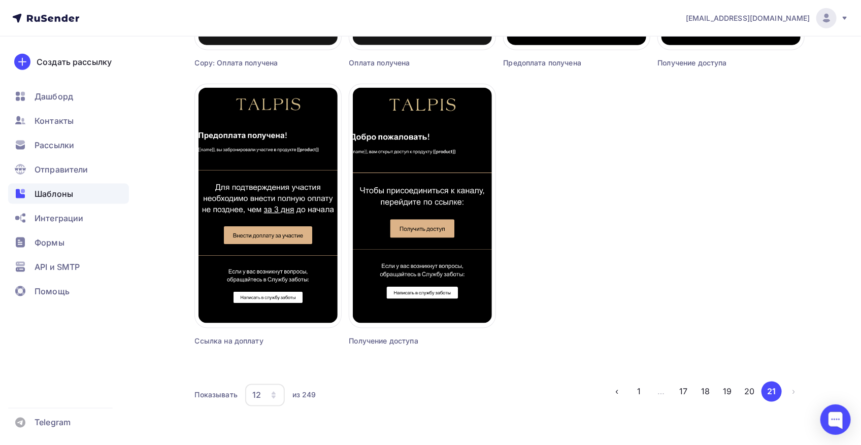
scroll to position [616, 0]
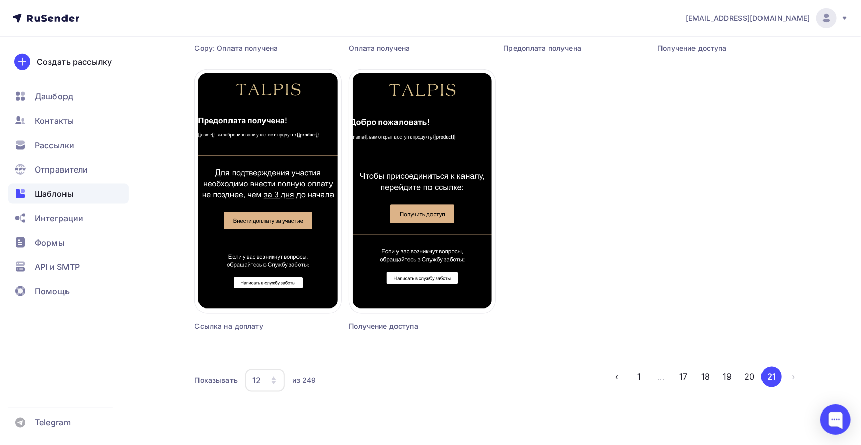
click at [791, 376] on li "›" at bounding box center [793, 377] width 22 height 20
click at [793, 377] on li "›" at bounding box center [793, 377] width 22 height 20
click at [754, 376] on button "20" at bounding box center [750, 377] width 20 height 20
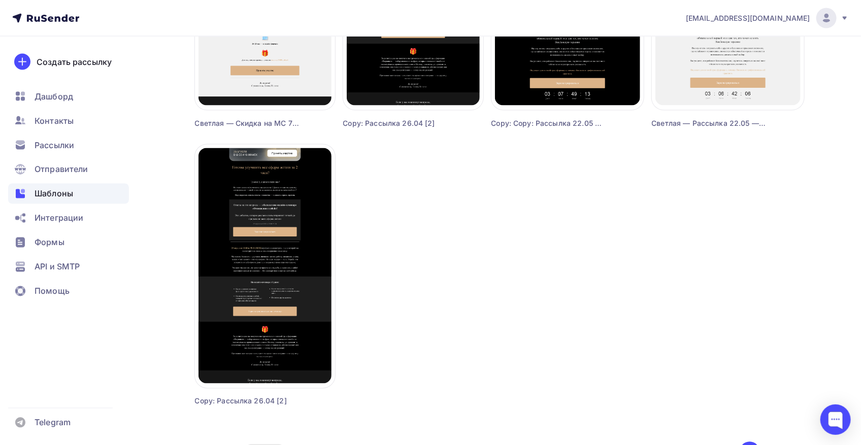
scroll to position [894, 0]
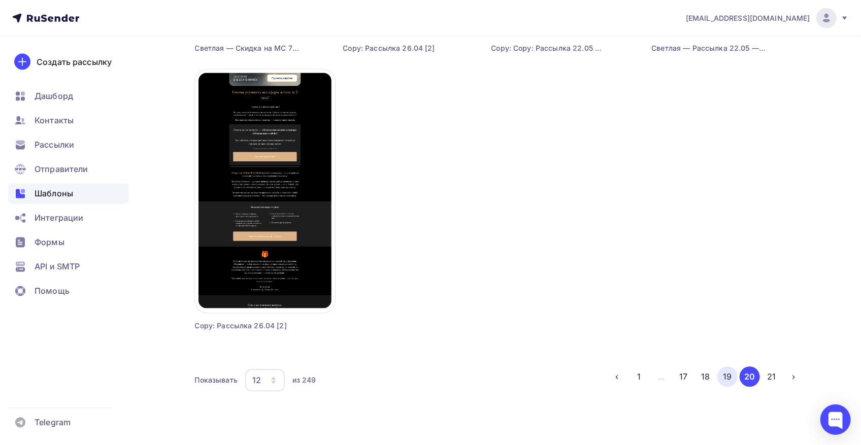
click at [721, 371] on button "19" at bounding box center [727, 377] width 20 height 20
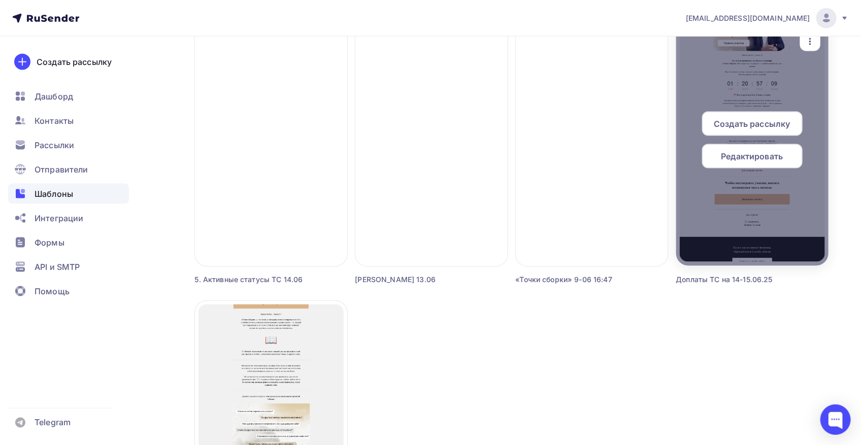
scroll to position [624, 0]
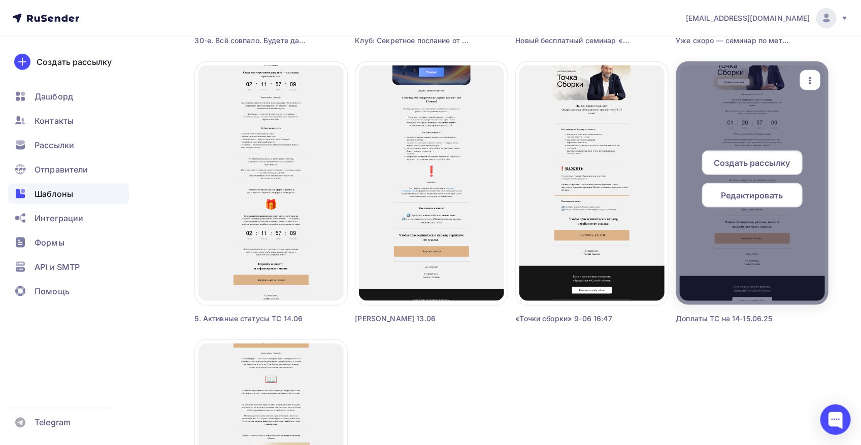
click at [761, 198] on span "Редактировать" at bounding box center [753, 195] width 62 height 12
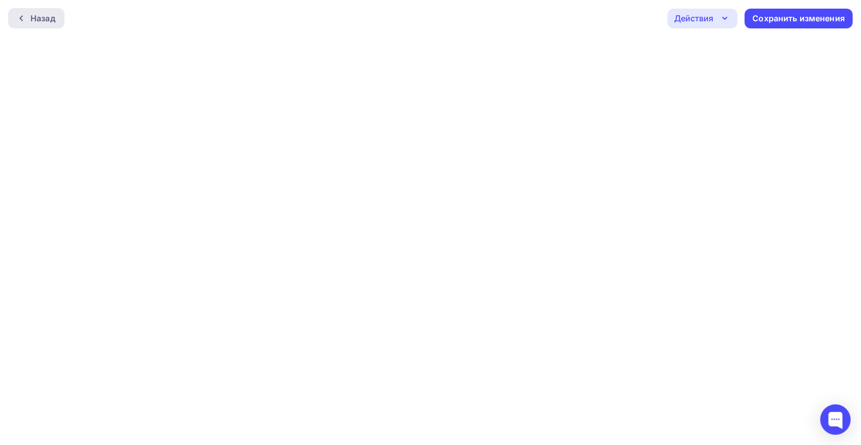
click at [34, 20] on div "Назад" at bounding box center [42, 18] width 25 height 12
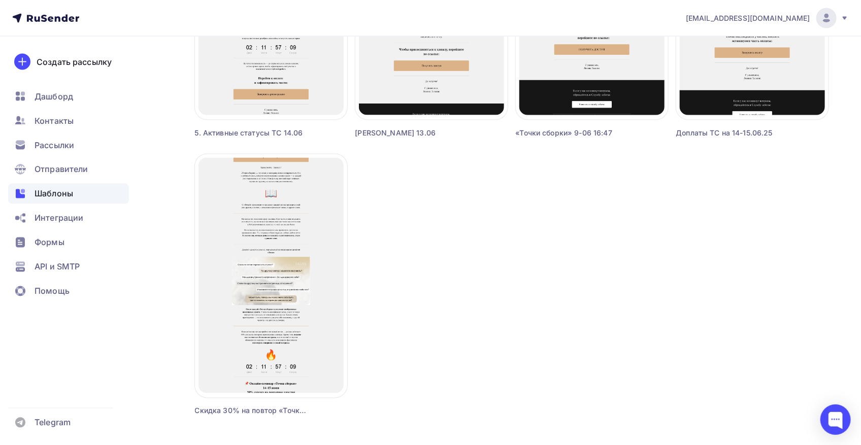
scroll to position [880, 0]
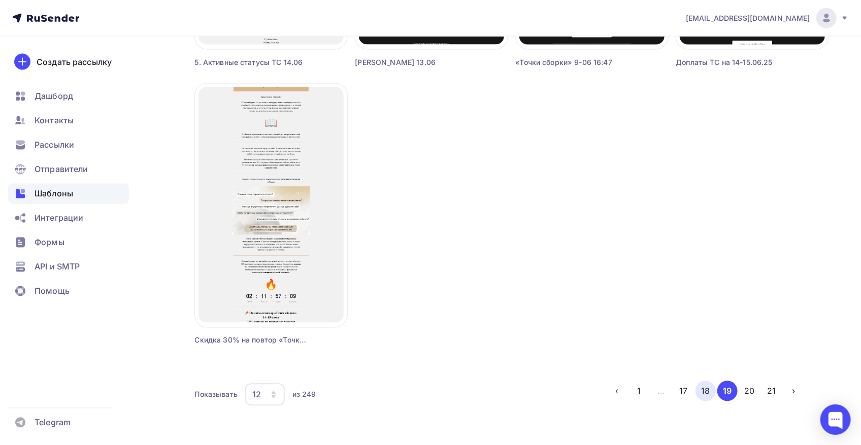
click at [709, 394] on button "18" at bounding box center [706, 391] width 20 height 20
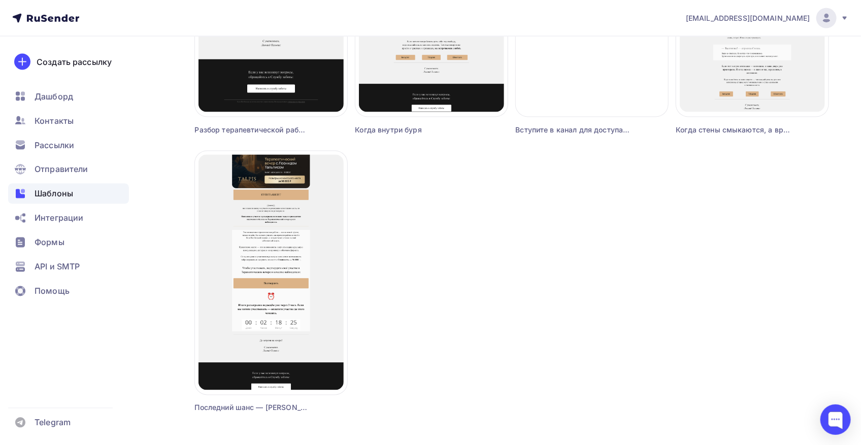
scroll to position [894, 0]
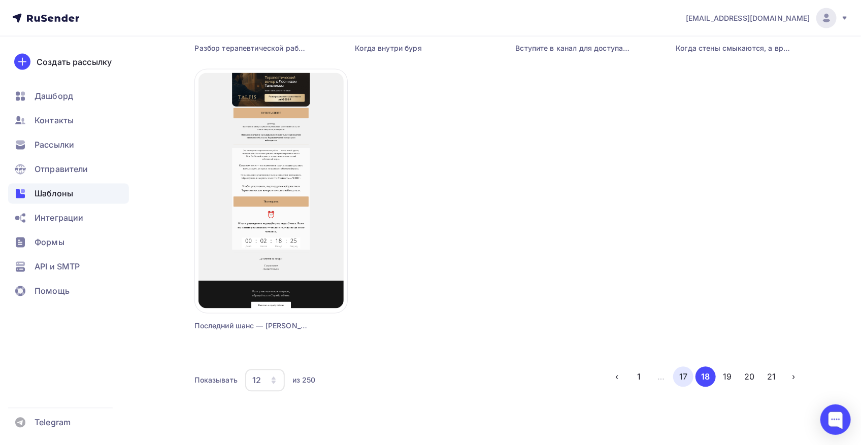
click at [680, 380] on button "17" at bounding box center [683, 377] width 20 height 20
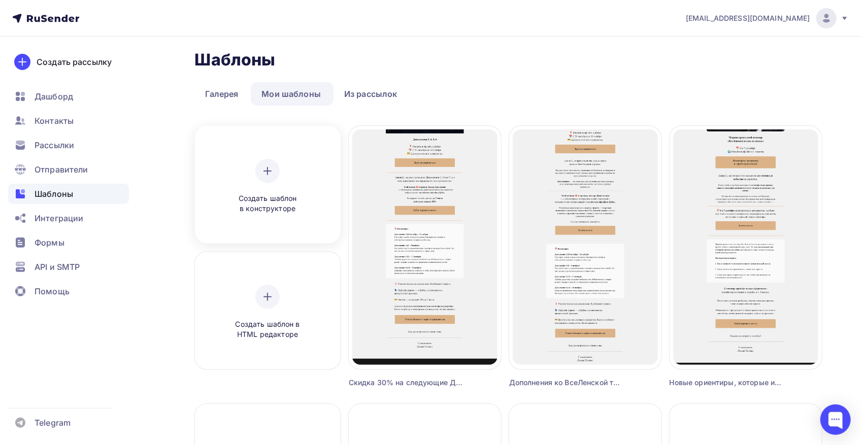
scroll to position [0, 0]
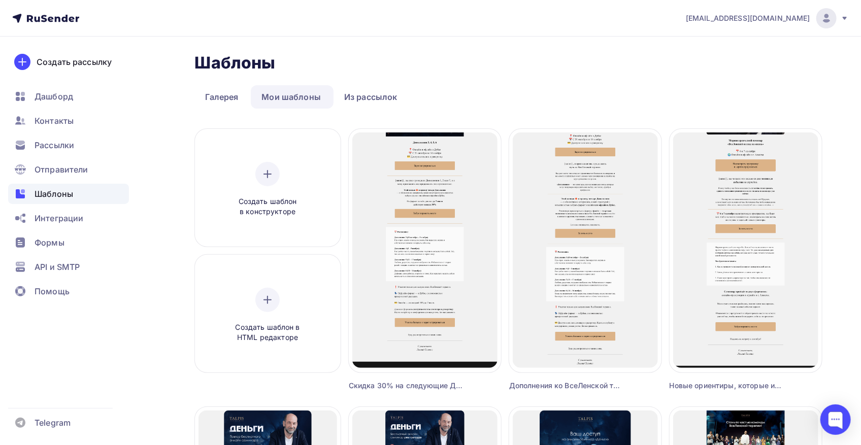
click at [209, 88] on link "Галерея" at bounding box center [222, 96] width 54 height 23
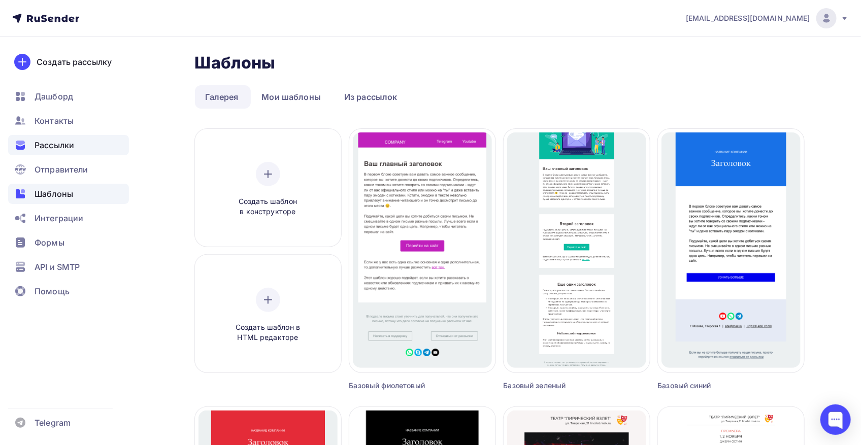
click at [22, 151] on div "Рассылки" at bounding box center [68, 145] width 121 height 20
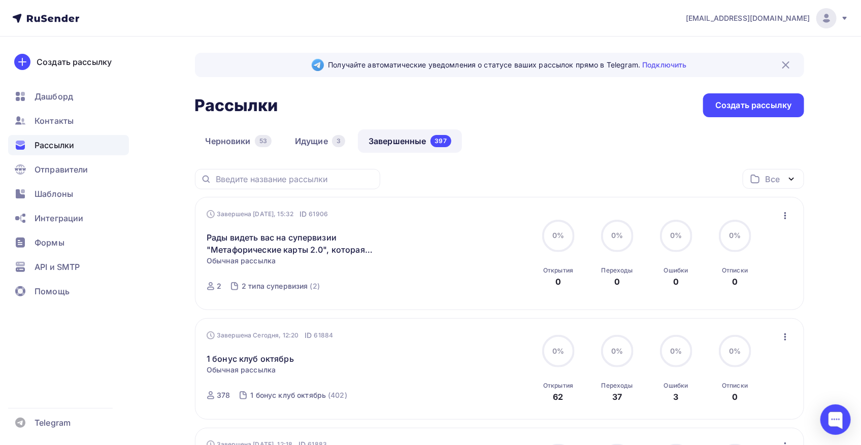
click at [306, 186] on div at bounding box center [287, 179] width 185 height 20
click at [307, 181] on input "text" at bounding box center [295, 179] width 158 height 11
type input "k"
type input "л"
type input "доплата"
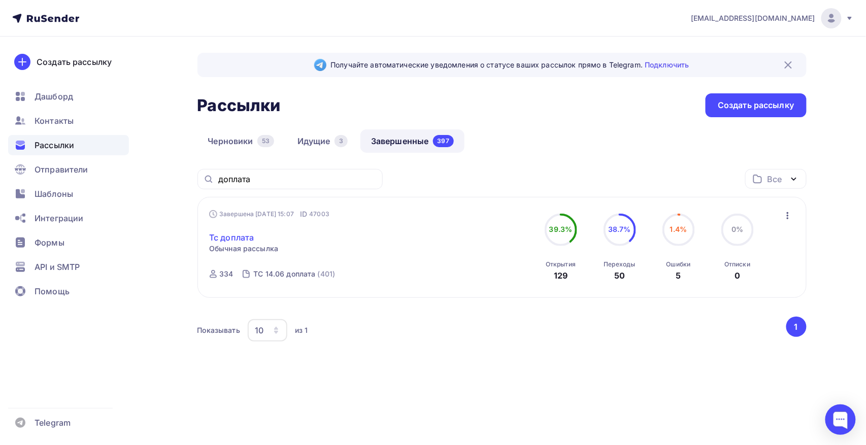
click at [232, 232] on link "Тс доплата" at bounding box center [231, 238] width 45 height 12
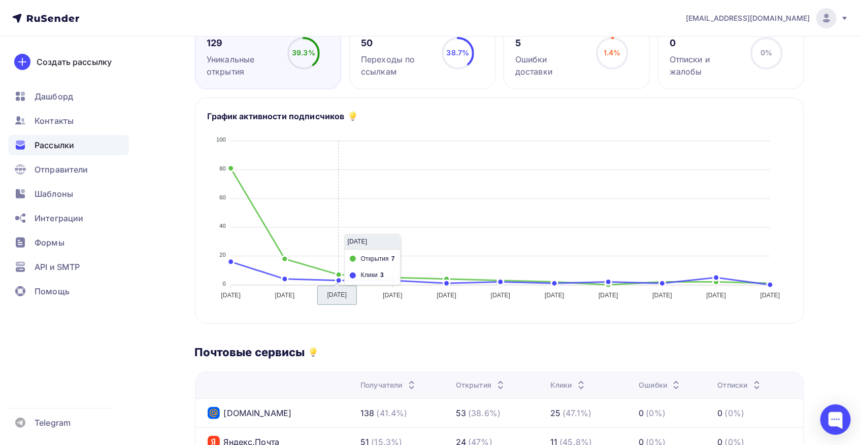
scroll to position [34, 0]
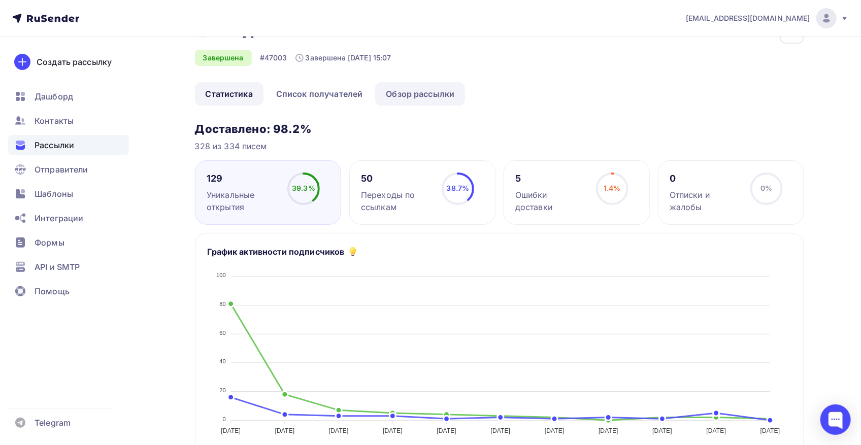
click at [398, 93] on link "Обзор рассылки" at bounding box center [420, 93] width 90 height 23
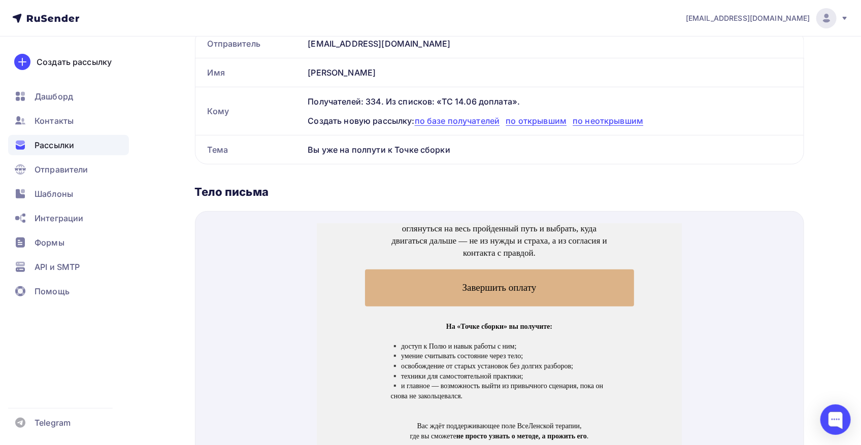
scroll to position [338, 0]
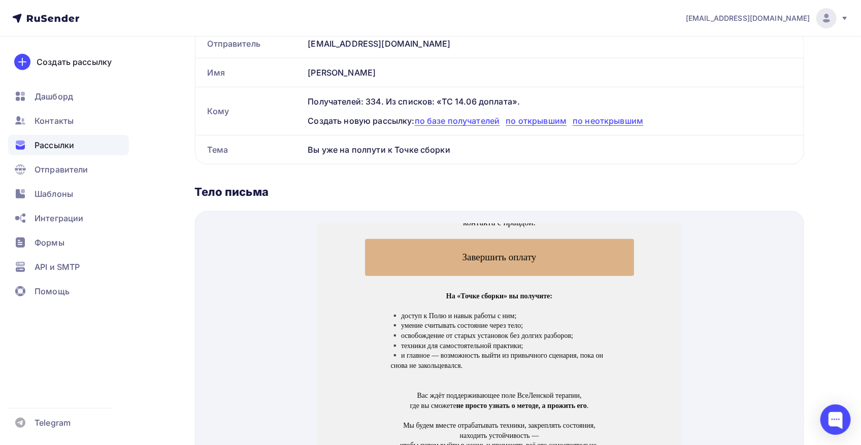
click at [495, 265] on td "Завершить оплату" at bounding box center [498, 244] width 279 height 47
click at [499, 248] on p "Завершить оплату" at bounding box center [499, 245] width 218 height 20
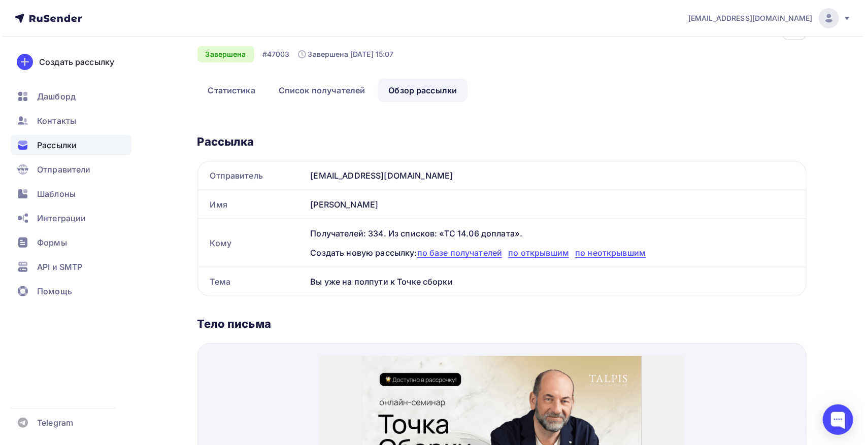
scroll to position [0, 0]
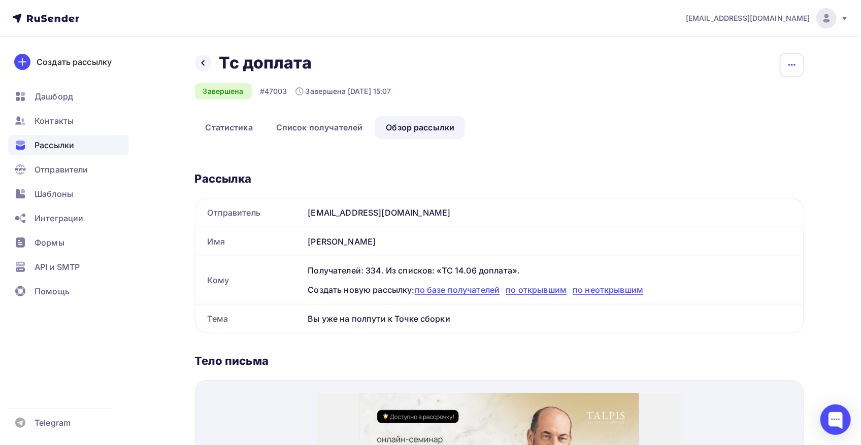
click at [791, 65] on icon "button" at bounding box center [792, 65] width 12 height 12
click at [773, 95] on div "Копировать" at bounding box center [753, 97] width 97 height 12
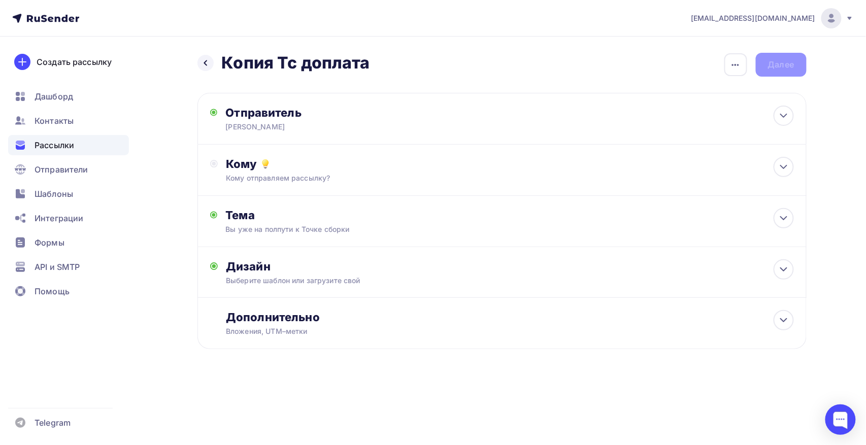
click at [843, 51] on div "Назад Копия Тс доплата Копия Тс доплата Закончить позже Переименовать рассылку …" at bounding box center [433, 226] width 832 height 378
click at [207, 62] on icon at bounding box center [206, 63] width 8 height 8
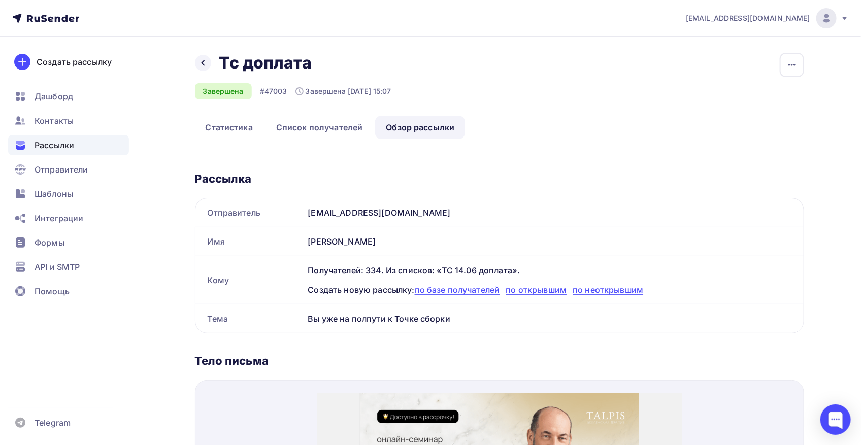
click at [805, 65] on div "Назад Тс доплата Тс доплата Завершена #47003 Завершена 27.05.2025, 15:07 Копиро…" at bounding box center [431, 415] width 832 height 757
click at [798, 64] on button "button" at bounding box center [792, 65] width 24 height 24
click at [579, 152] on div "Назад Тс доплата Тс доплата Завершена #47003 Завершена 27.05.2025, 15:07 Копиро…" at bounding box center [499, 403] width 609 height 700
click at [526, 356] on div "Тело письма" at bounding box center [499, 361] width 609 height 14
click at [75, 99] on div "Дашборд" at bounding box center [68, 96] width 121 height 20
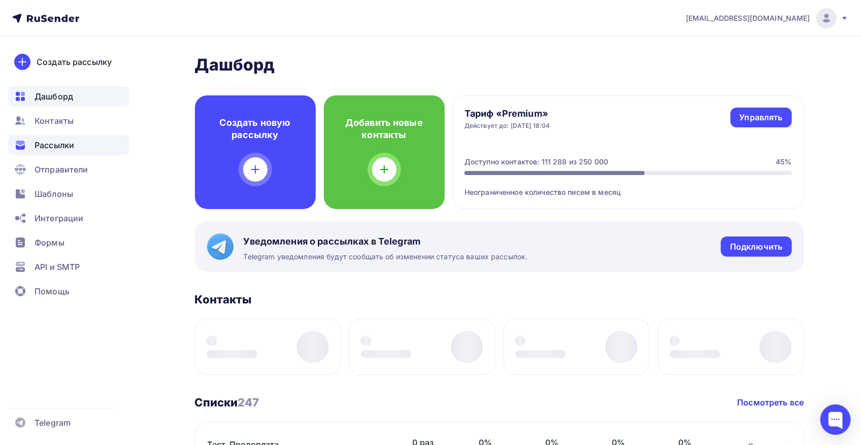
click at [83, 146] on div "Рассылки" at bounding box center [68, 145] width 121 height 20
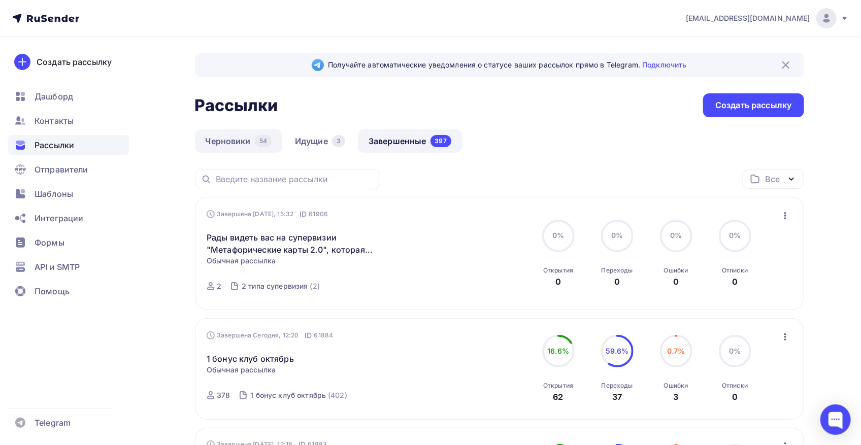
click at [235, 136] on link "Черновики 54" at bounding box center [239, 140] width 88 height 23
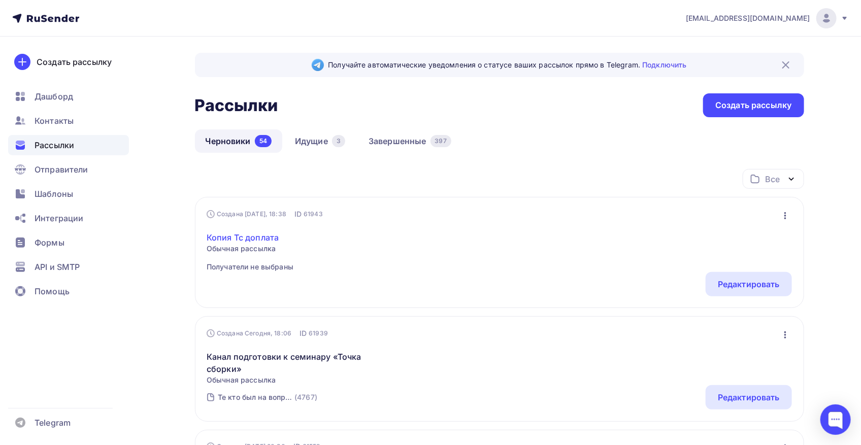
click at [257, 243] on link "Копия Тс доплата" at bounding box center [250, 238] width 87 height 12
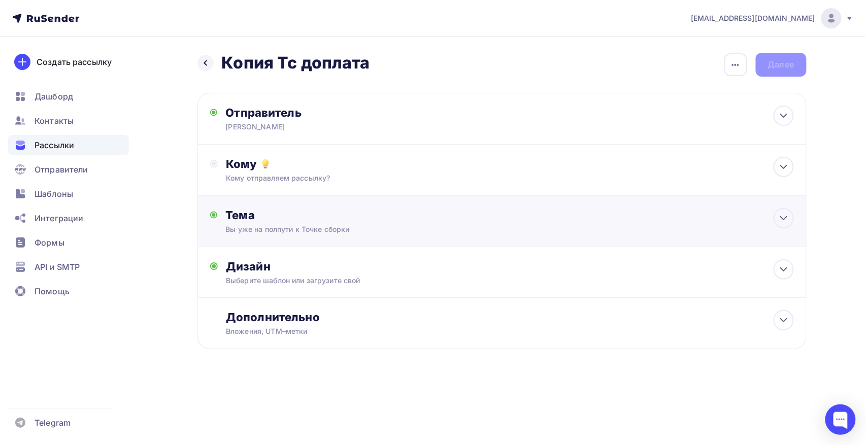
click at [308, 219] on div "Тема" at bounding box center [325, 215] width 201 height 14
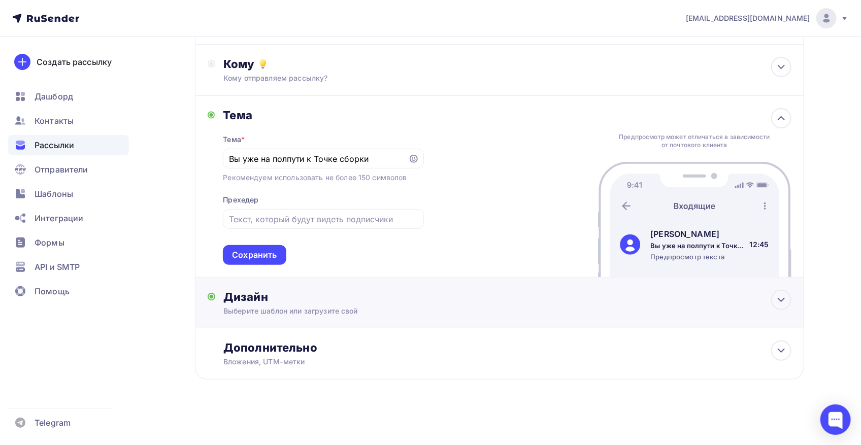
click at [355, 287] on div "Дизайн Выберите шаблон или загрузите свой Размер письма: 122 Kb Заменить шаблон…" at bounding box center [499, 303] width 609 height 51
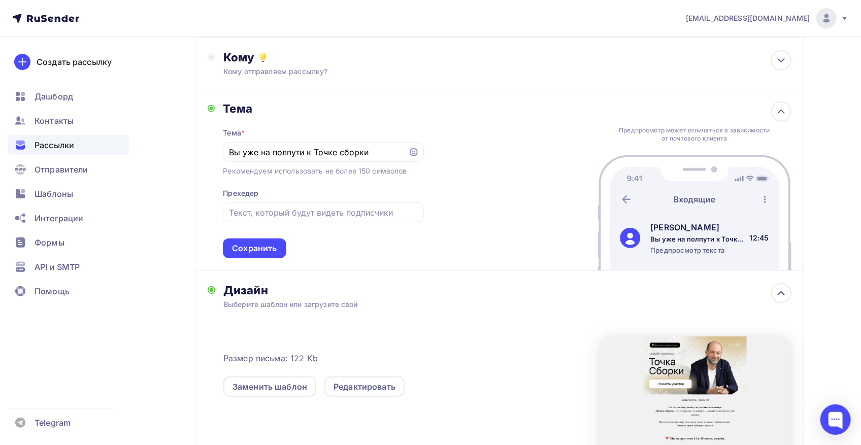
scroll to position [275, 0]
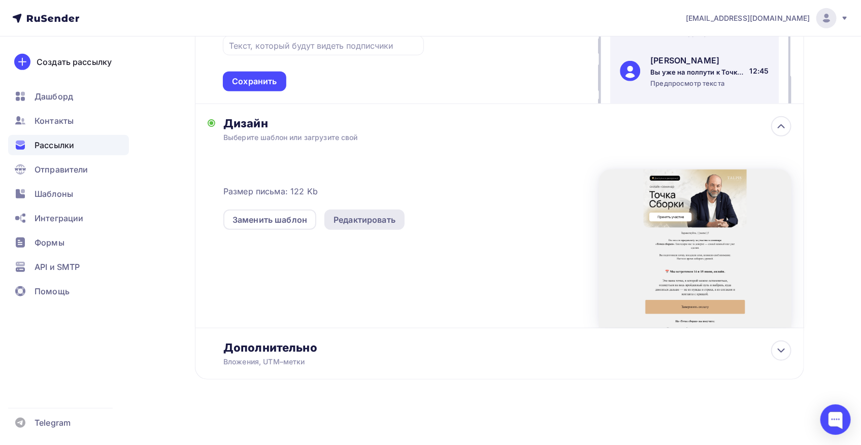
click at [364, 218] on div "Редактировать" at bounding box center [365, 220] width 62 height 12
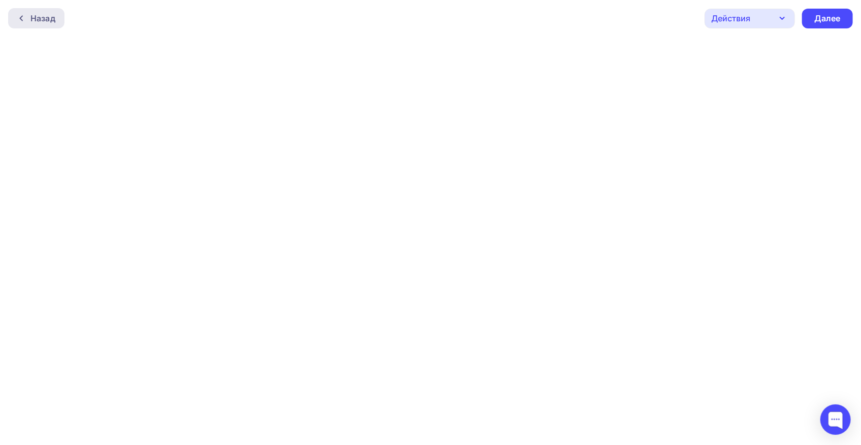
click at [44, 22] on div "Назад" at bounding box center [42, 18] width 25 height 12
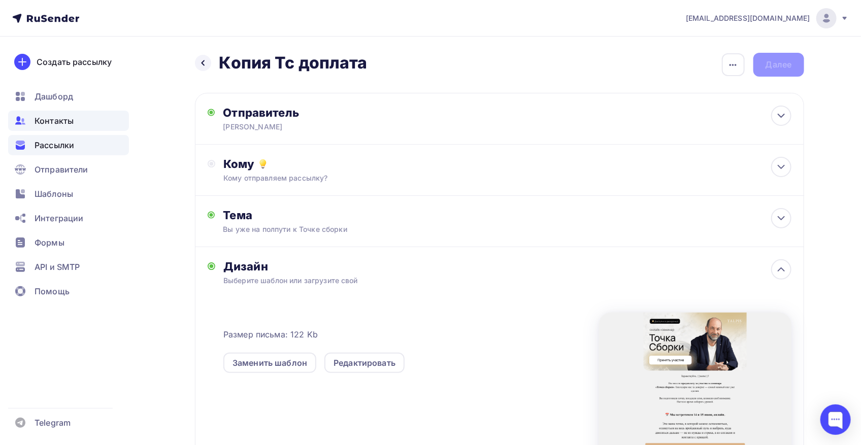
click at [74, 115] on div "Контакты" at bounding box center [68, 121] width 121 height 20
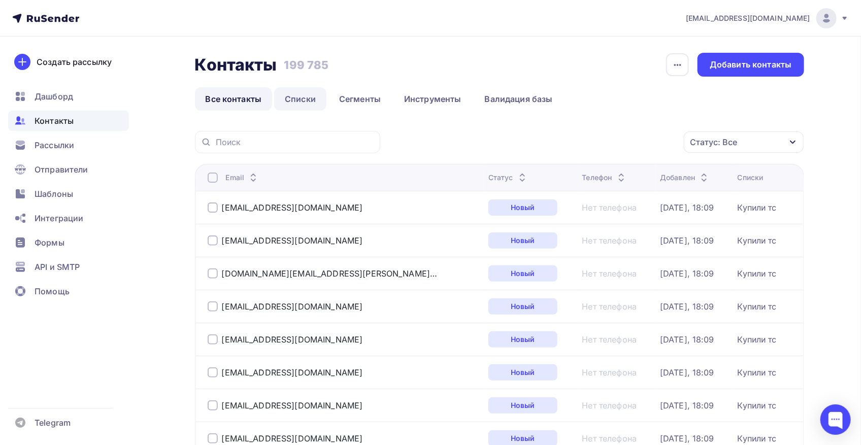
click at [313, 102] on link "Списки" at bounding box center [300, 98] width 52 height 23
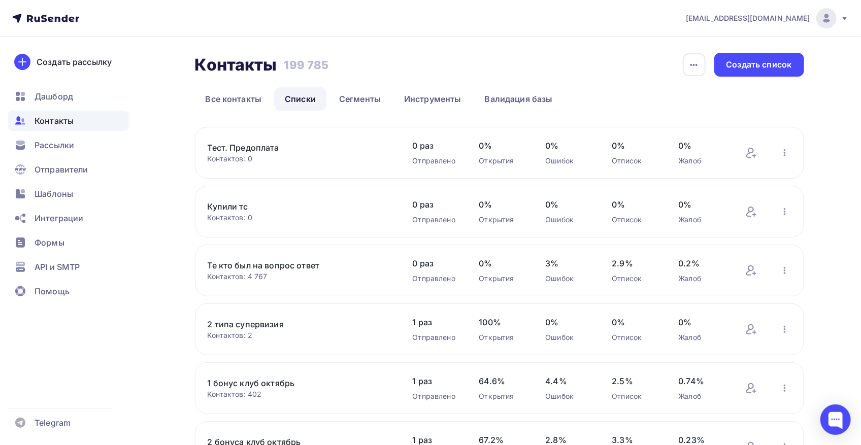
click at [267, 150] on link "Тест. Предоплата" at bounding box center [294, 148] width 173 height 12
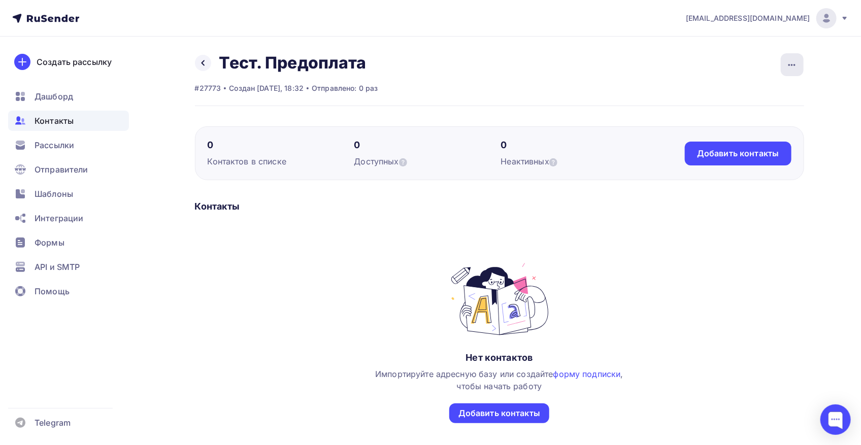
click at [793, 63] on icon "button" at bounding box center [792, 65] width 12 height 12
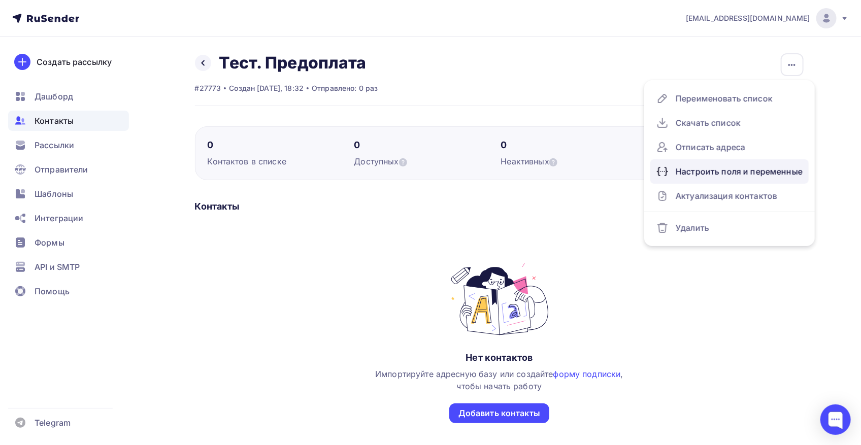
click at [739, 173] on div "Настроить поля и переменные" at bounding box center [730, 171] width 146 height 16
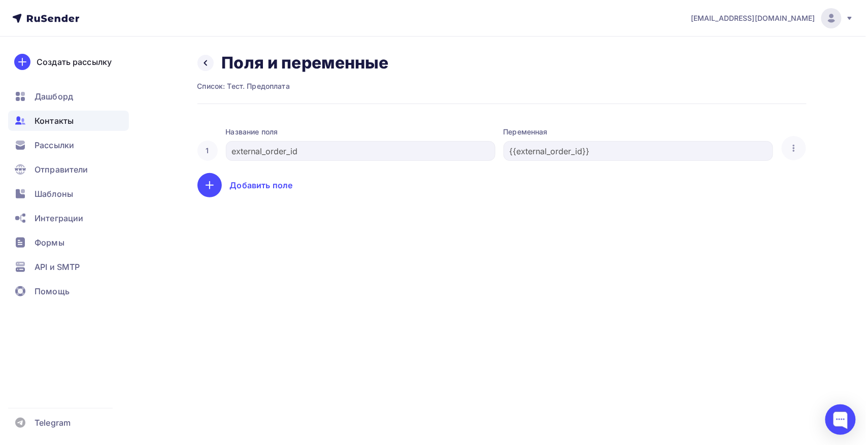
click at [224, 159] on div "1 Название поля external_order_id Переменная {{external_order_id}} Удалить" at bounding box center [502, 144] width 609 height 34
click at [277, 190] on div "Добавить поле" at bounding box center [261, 185] width 63 height 12
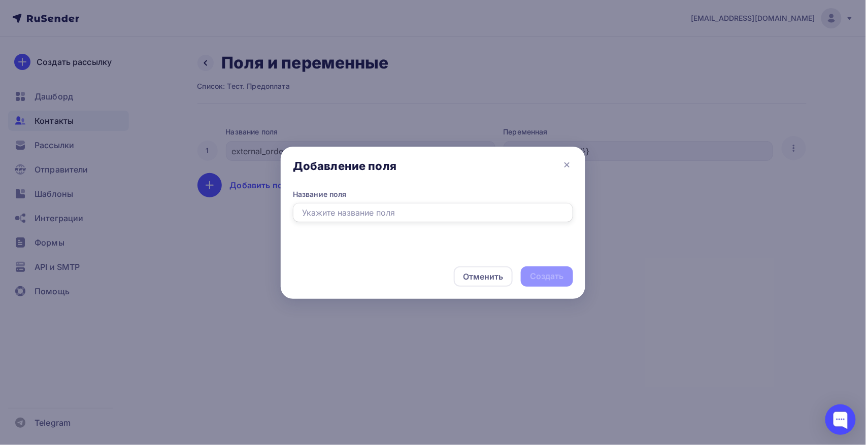
click at [442, 220] on input "text" at bounding box center [433, 212] width 280 height 19
paste input "Номер_заказа_в_амо"
type input "Номер_заказа_в_амо"
click at [554, 278] on div "Создать" at bounding box center [547, 277] width 34 height 12
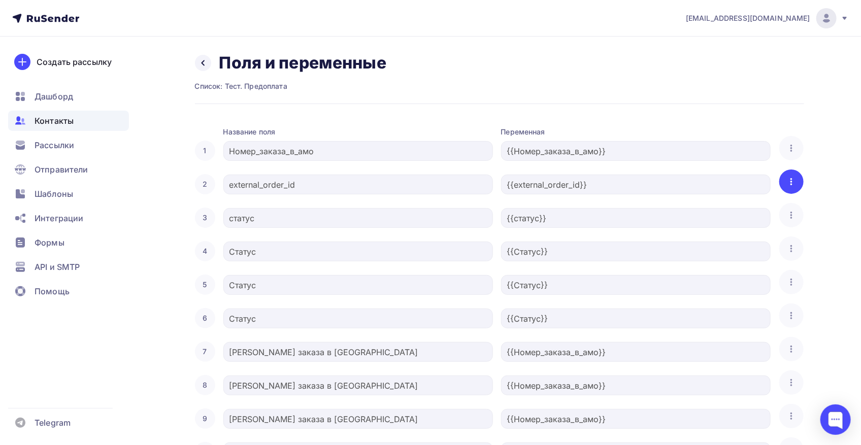
click at [783, 184] on div "button" at bounding box center [791, 182] width 24 height 24
click at [762, 221] on link "Удалить" at bounding box center [754, 214] width 110 height 20
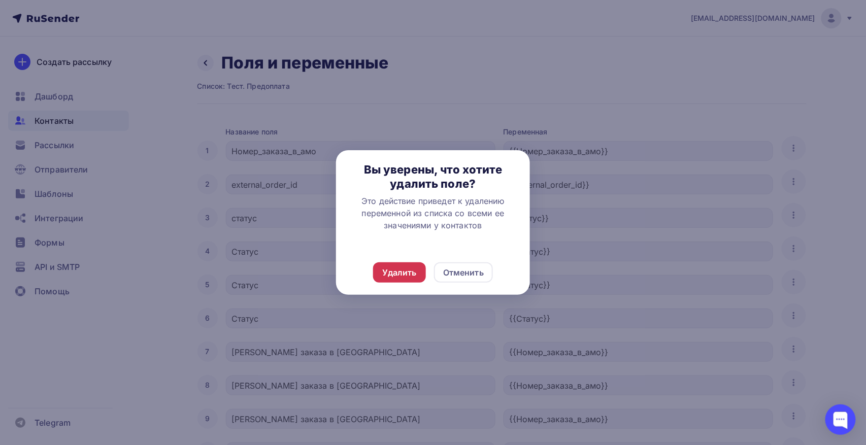
click at [401, 272] on div "Удалить" at bounding box center [399, 273] width 35 height 12
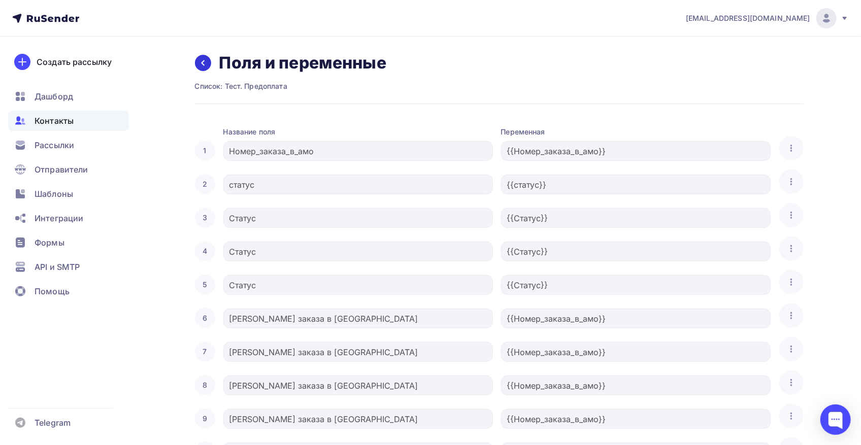
click at [199, 65] on icon at bounding box center [203, 63] width 8 height 8
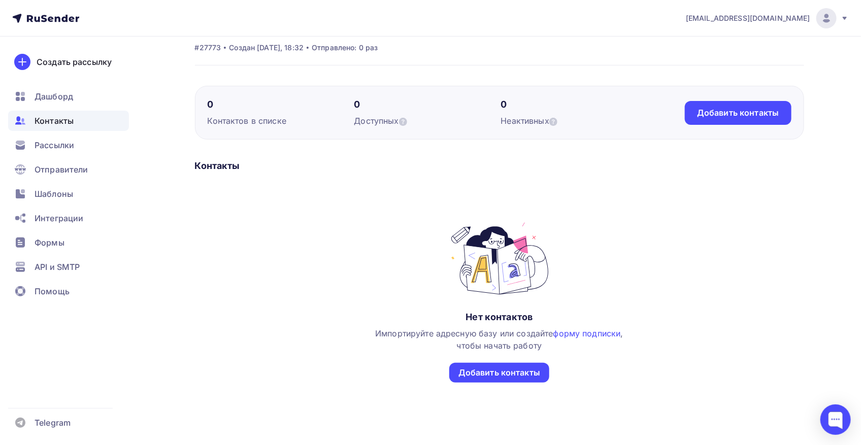
scroll to position [63, 0]
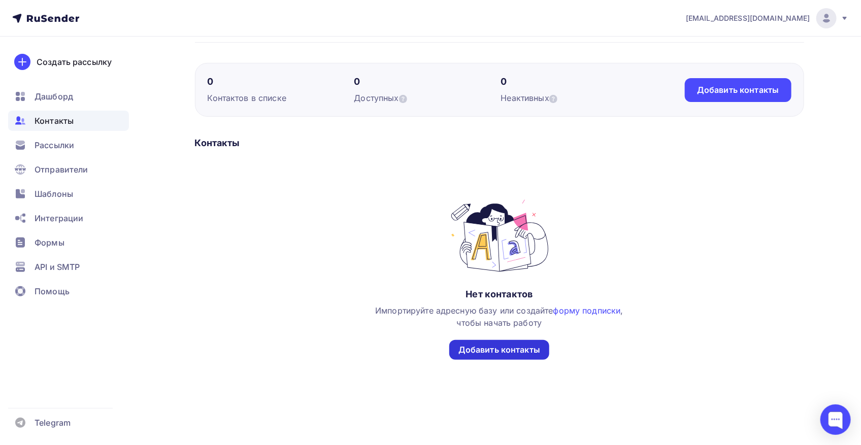
click at [472, 353] on div "Добавить контакты" at bounding box center [500, 350] width 82 height 12
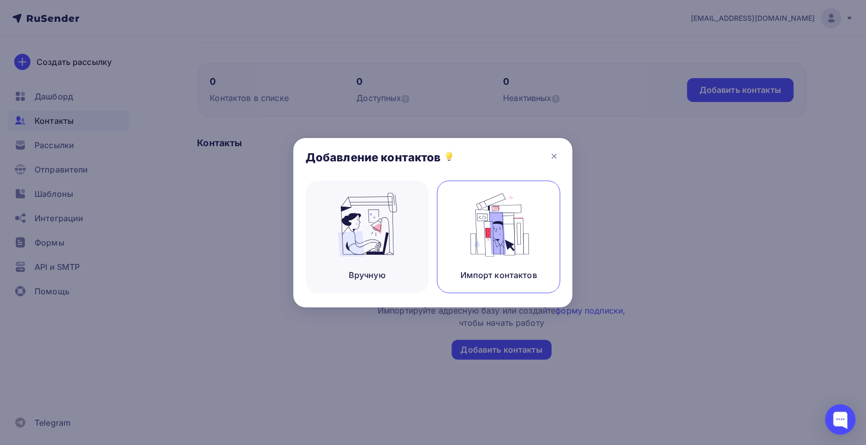
click at [488, 225] on img at bounding box center [499, 225] width 68 height 64
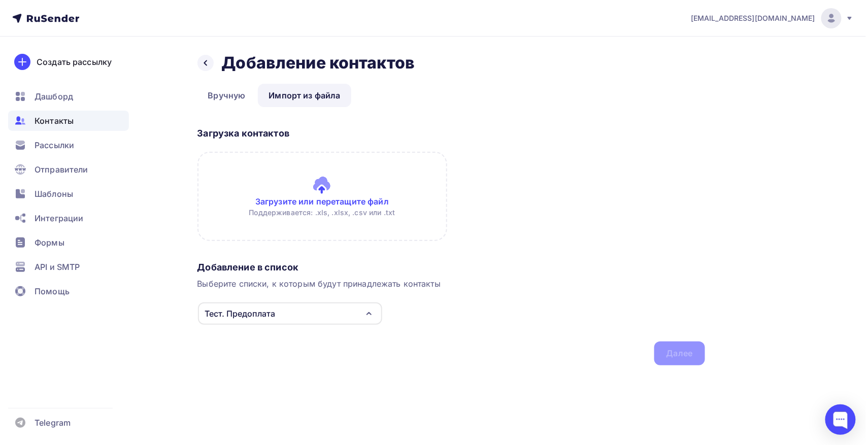
click at [344, 214] on input "file" at bounding box center [323, 196] width 250 height 89
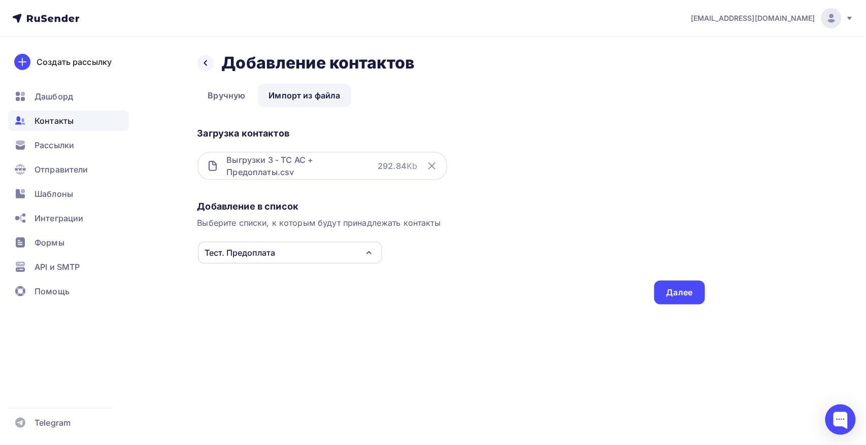
click at [279, 253] on div "Тест. Предоплата" at bounding box center [290, 253] width 184 height 22
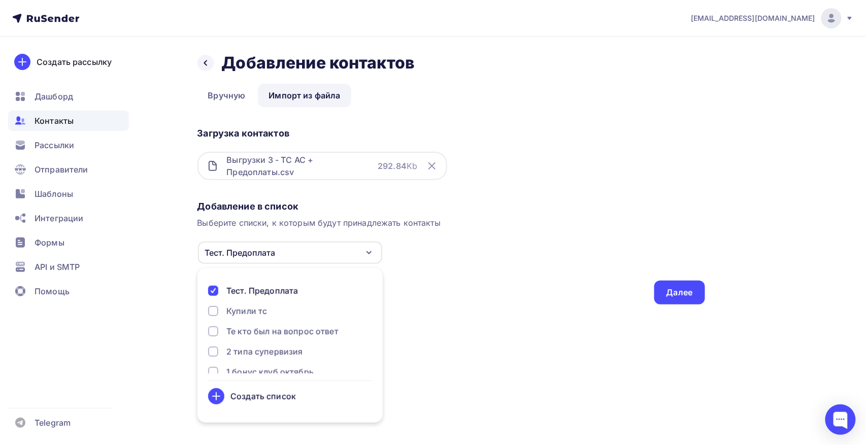
click at [279, 253] on div "Тест. Предоплата" at bounding box center [290, 253] width 184 height 22
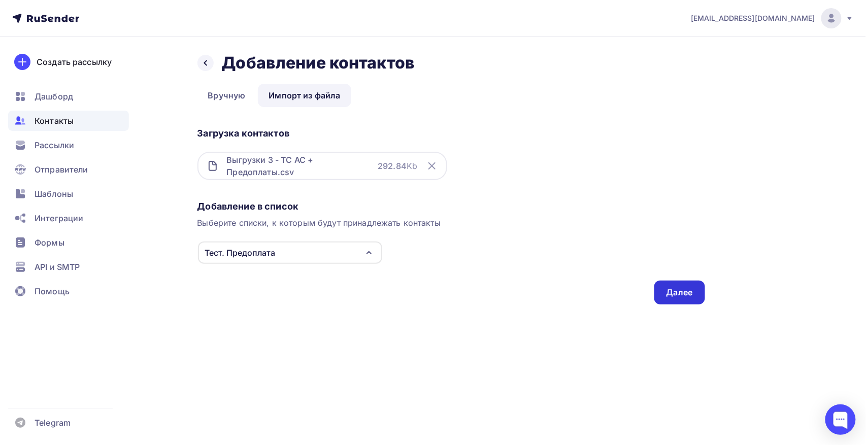
click at [680, 288] on div "Далее" at bounding box center [680, 293] width 26 height 12
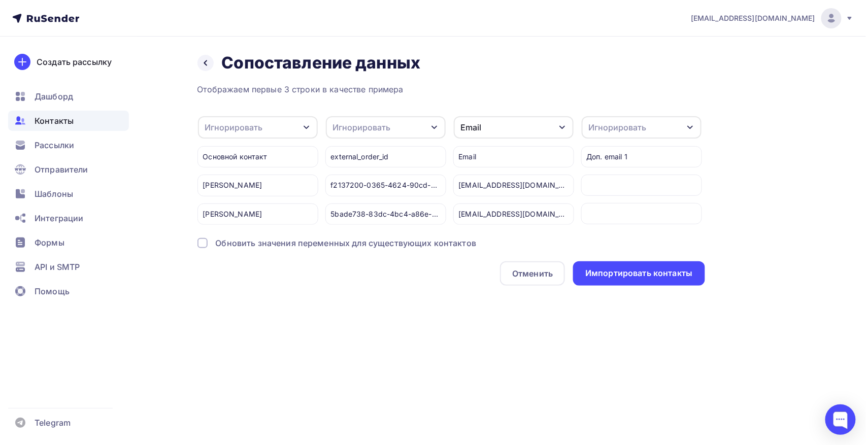
click at [383, 157] on div "external_order_id" at bounding box center [385, 156] width 121 height 21
click at [249, 156] on div "Основной контакт" at bounding box center [258, 156] width 121 height 21
click at [366, 123] on div "Игнорировать" at bounding box center [362, 127] width 58 height 12
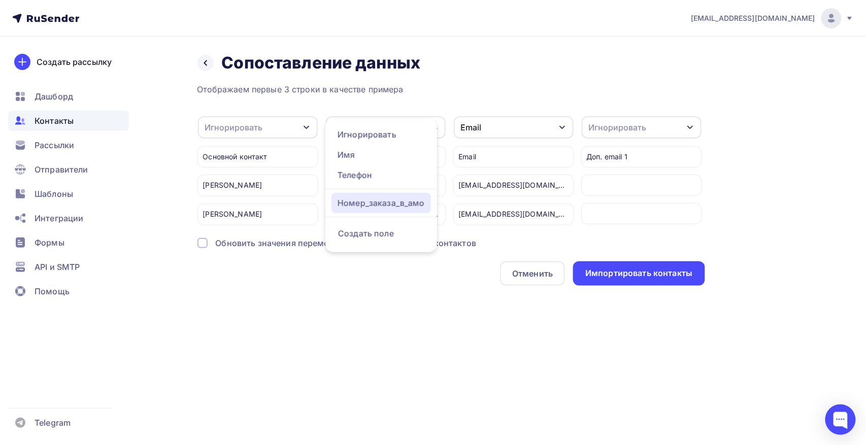
click at [385, 199] on div "Номер_заказа_в_амо" at bounding box center [381, 203] width 87 height 12
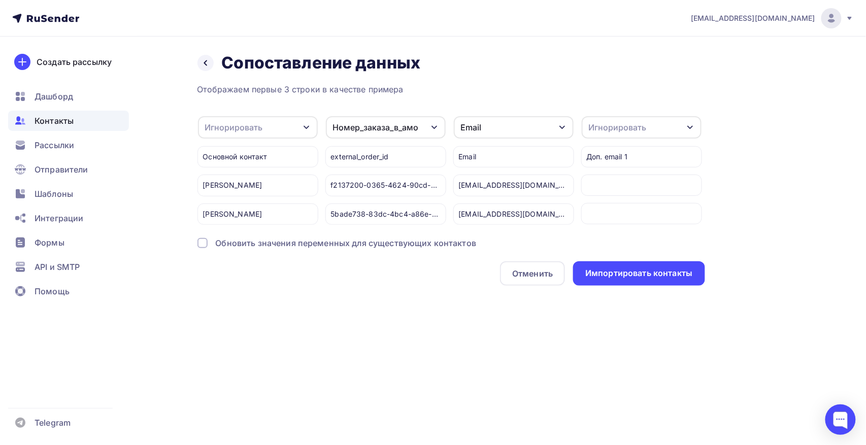
click at [267, 123] on div "Игнорировать" at bounding box center [258, 127] width 120 height 22
click at [255, 174] on div "Имя" at bounding box center [241, 175] width 59 height 12
click at [226, 151] on div "Основной контакт" at bounding box center [258, 156] width 121 height 21
drag, startPoint x: 204, startPoint y: 155, endPoint x: 374, endPoint y: 158, distance: 170.6
click at [374, 158] on div "Имя Игнорировать Имя Телефон Создать поле Основной контакт Сергей Лара Шольц Но…" at bounding box center [452, 170] width 508 height 109
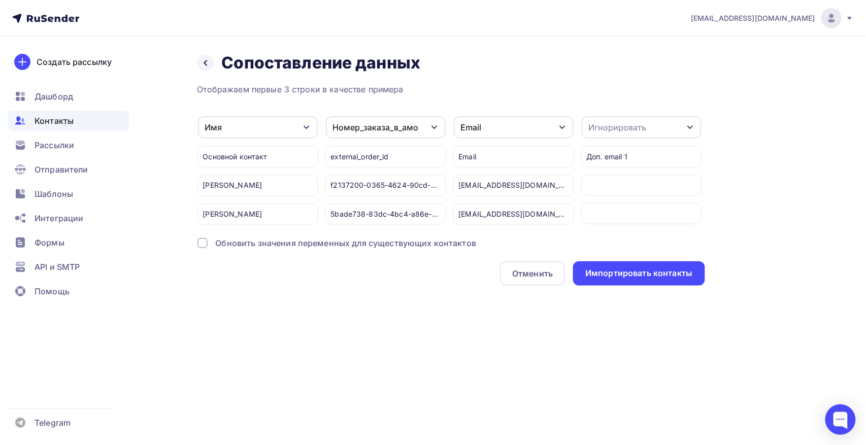
click at [413, 155] on div "external_order_id" at bounding box center [385, 156] width 121 height 21
click at [201, 156] on div "Основной контакт" at bounding box center [258, 156] width 121 height 21
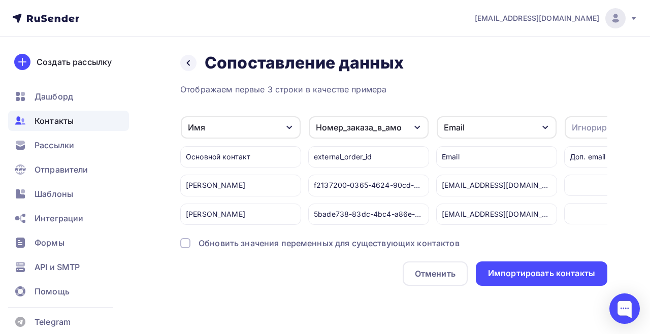
drag, startPoint x: 175, startPoint y: 154, endPoint x: 514, endPoint y: 160, distance: 338.7
click at [514, 160] on div "Назад Сопоставление данных Сопоставление данных Отображаем первые 3 строки в ка…" at bounding box center [325, 182] width 650 height 290
click at [484, 158] on div "Email" at bounding box center [496, 156] width 121 height 21
click at [391, 156] on div "external_order_id" at bounding box center [368, 156] width 121 height 21
drag, startPoint x: 386, startPoint y: 156, endPoint x: 377, endPoint y: 152, distance: 10.7
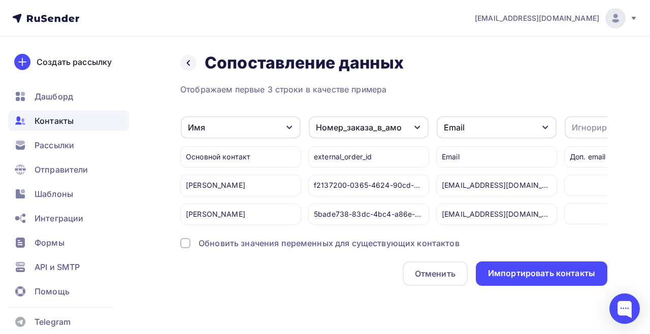
click at [377, 152] on div "external_order_id" at bounding box center [368, 156] width 121 height 21
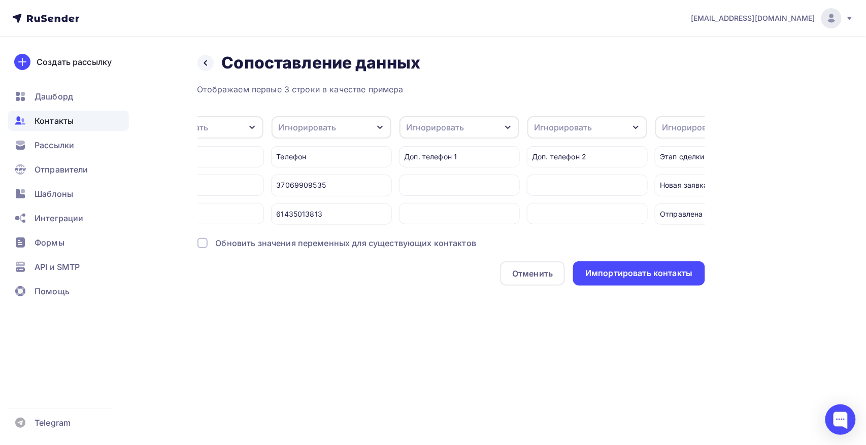
scroll to position [0, 636]
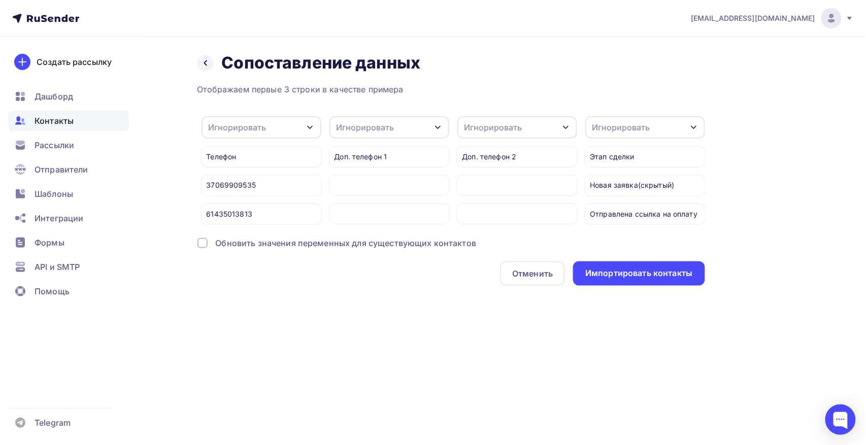
click at [622, 132] on div "Игнорировать" at bounding box center [622, 127] width 58 height 12
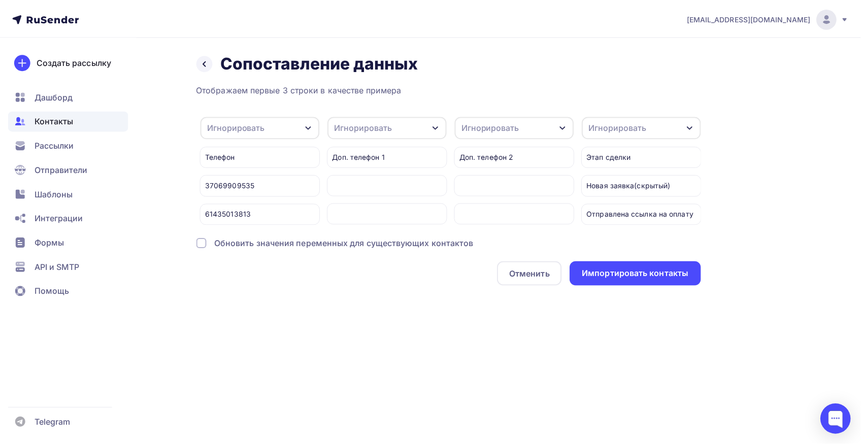
scroll to position [0, 0]
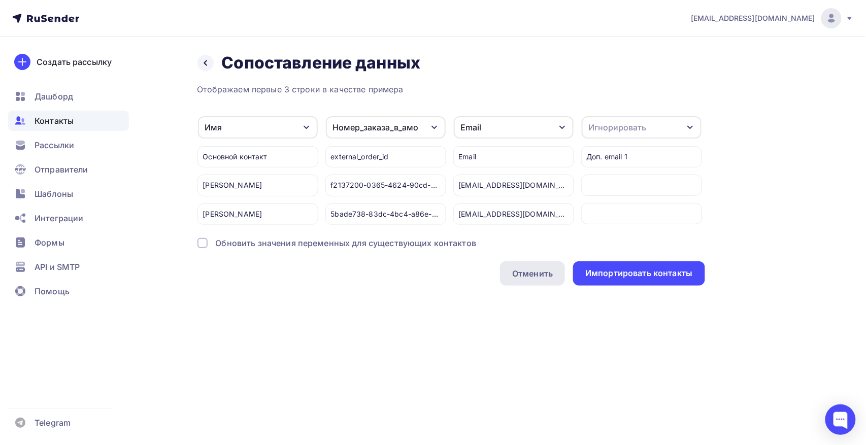
click at [528, 280] on div "Отменить" at bounding box center [532, 274] width 41 height 12
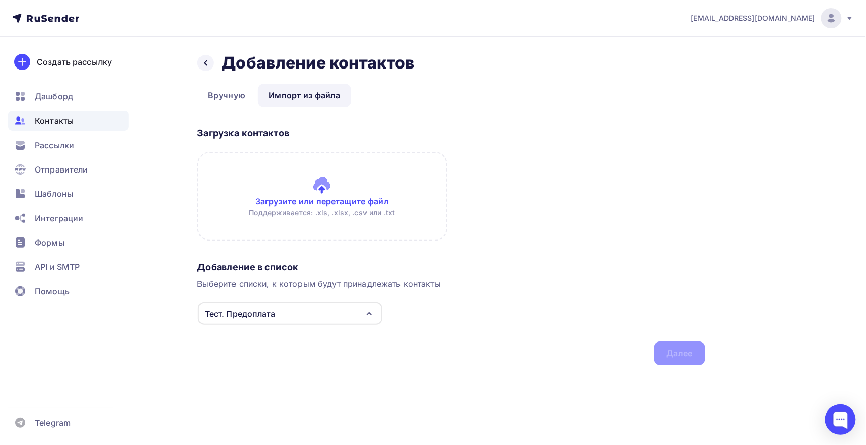
click at [329, 212] on input "file" at bounding box center [323, 196] width 250 height 89
click at [60, 148] on span "Рассылки" at bounding box center [55, 145] width 40 height 12
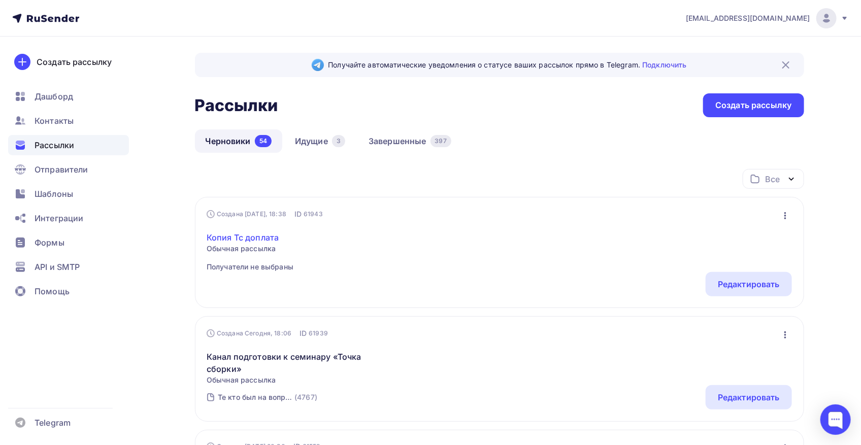
click at [261, 238] on link "Копия Тс доплата" at bounding box center [250, 238] width 87 height 12
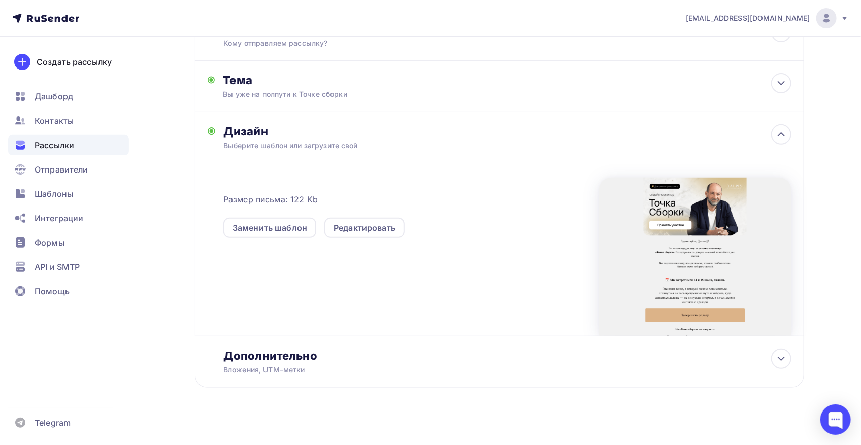
scroll to position [144, 0]
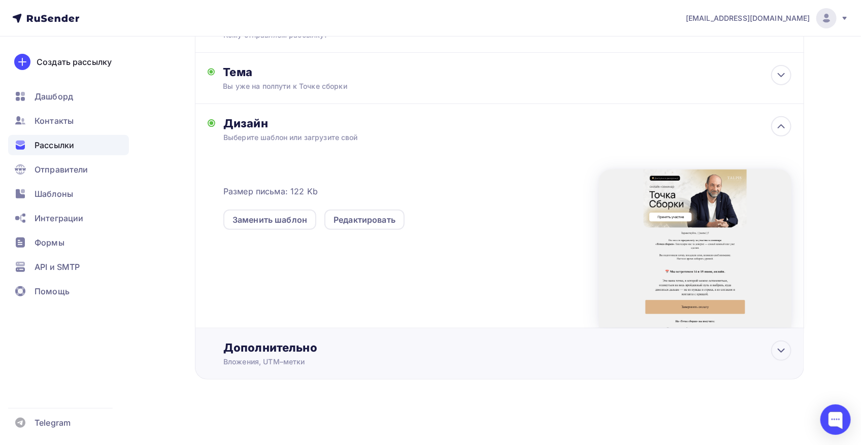
click at [343, 356] on div "Дополнительно Вложения, UTM–метки Вложения Добавить файл Максимальный суммарный…" at bounding box center [507, 354] width 568 height 26
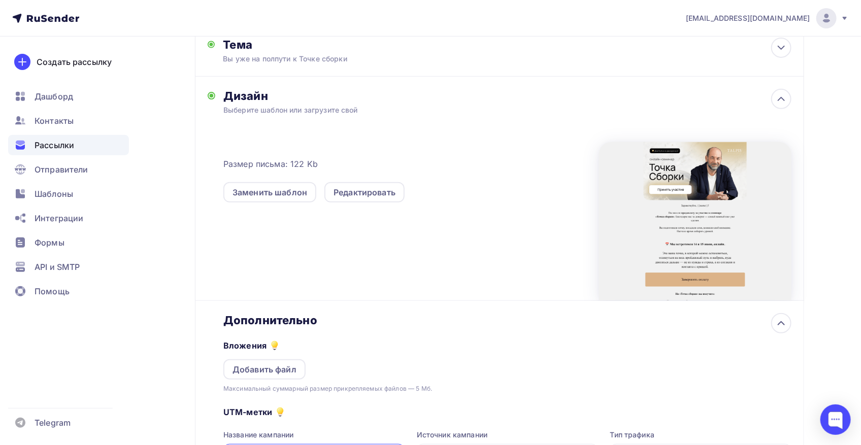
scroll to position [305, 0]
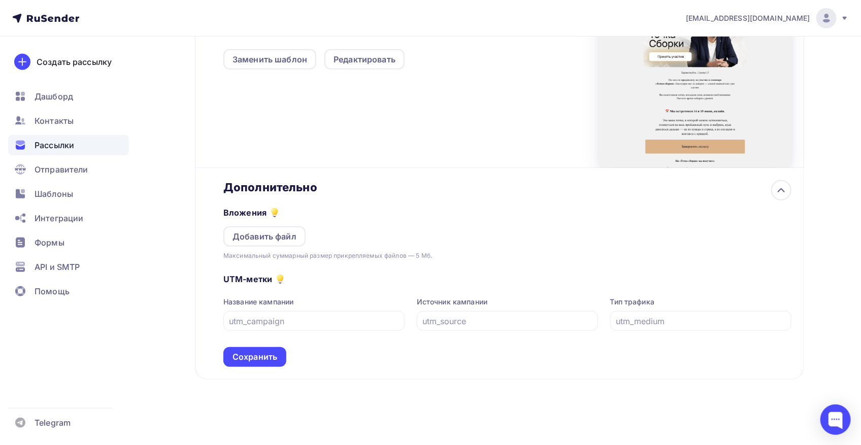
click at [451, 355] on div "UTM-метки Название кампании Источник кампании Тип трафика Сохранить" at bounding box center [507, 314] width 568 height 106
click at [299, 323] on input "text" at bounding box center [315, 321] width 170 height 12
click at [350, 347] on div "UTM-метки Название кампании Источник кампании Тип трафика Сохранить" at bounding box center [507, 314] width 568 height 106
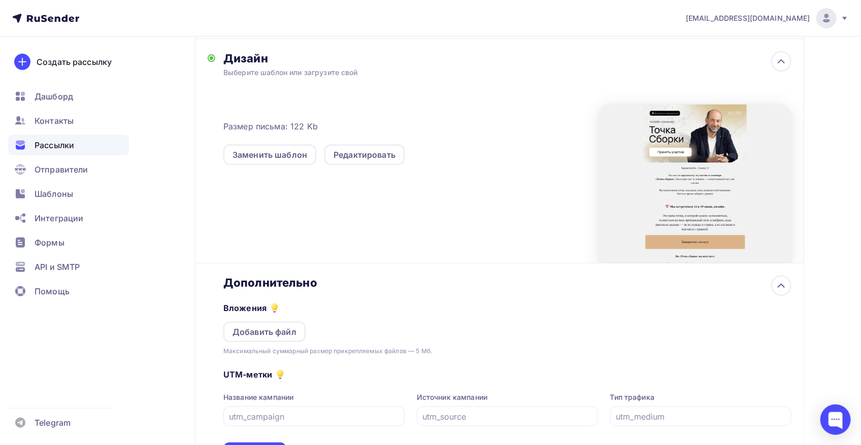
scroll to position [271, 0]
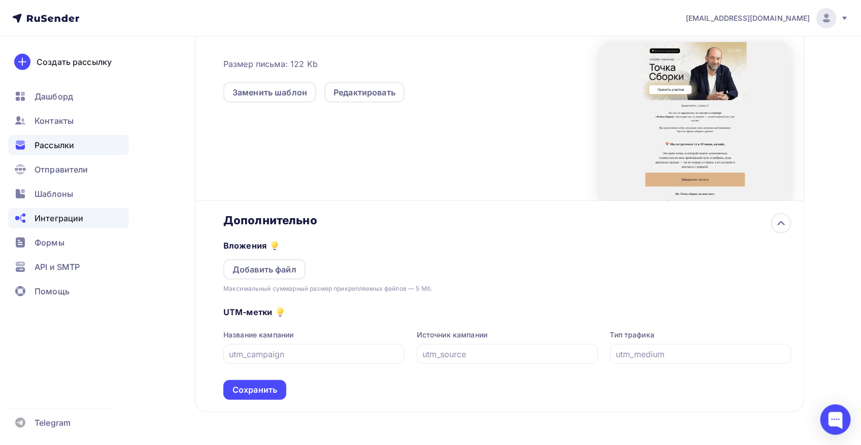
click at [80, 214] on span "Интеграции" at bounding box center [59, 218] width 49 height 12
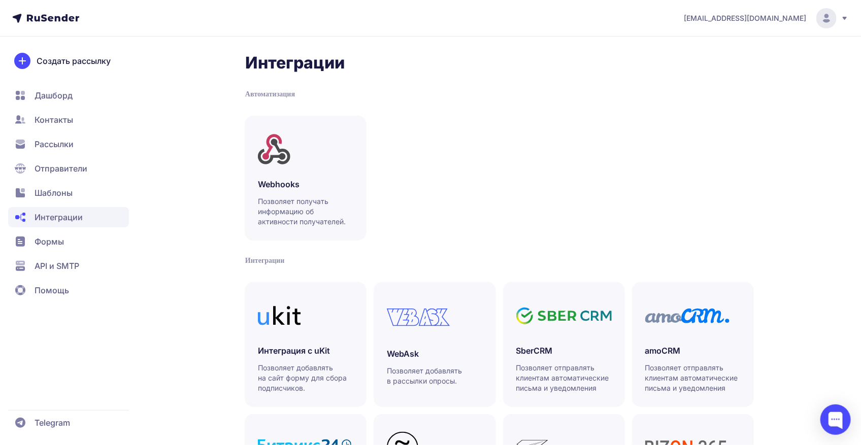
click at [80, 115] on span "Контакты" at bounding box center [68, 120] width 121 height 20
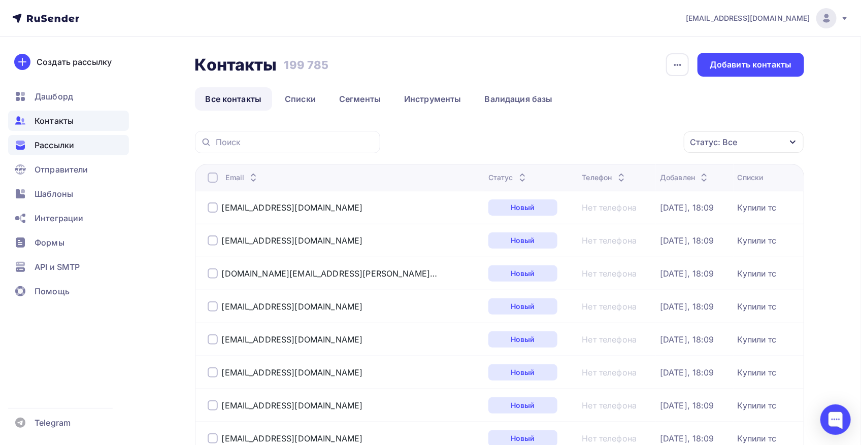
click at [73, 140] on span "Рассылки" at bounding box center [55, 145] width 40 height 12
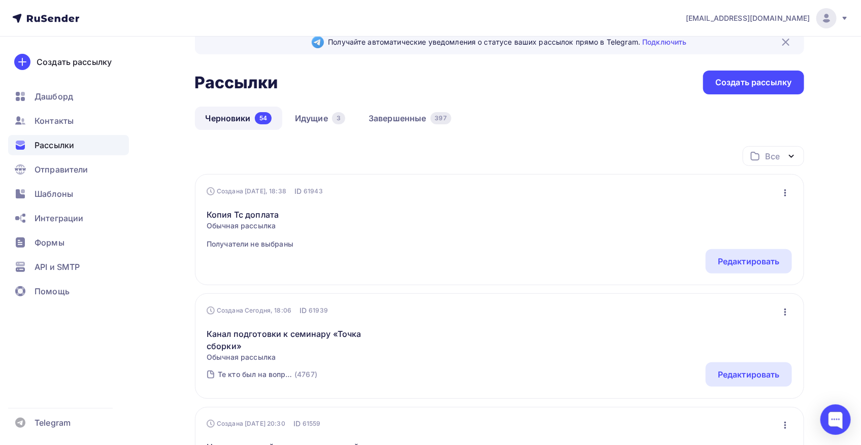
scroll to position [34, 0]
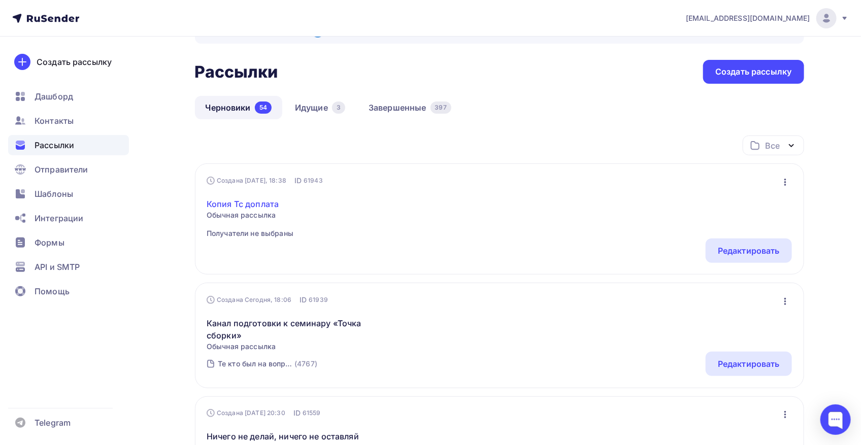
click at [258, 206] on link "Копия Тс доплата" at bounding box center [250, 204] width 87 height 12
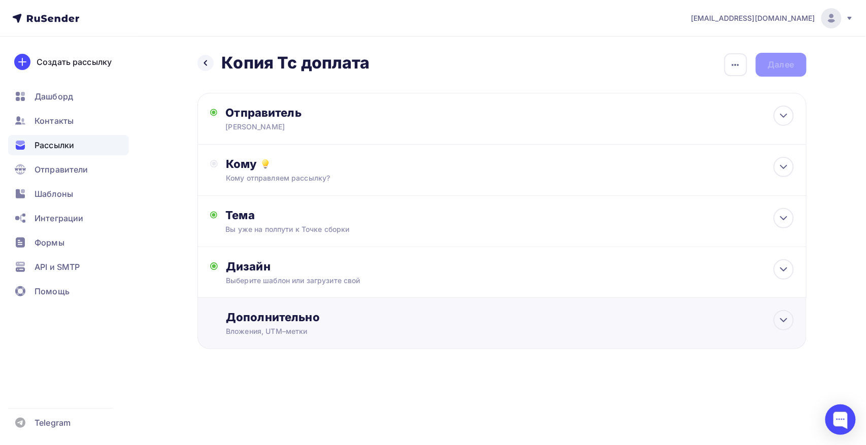
click at [312, 338] on div "Дополнительно Вложения, UTM–метки Вложения Добавить файл Максимальный суммарный…" at bounding box center [502, 323] width 609 height 51
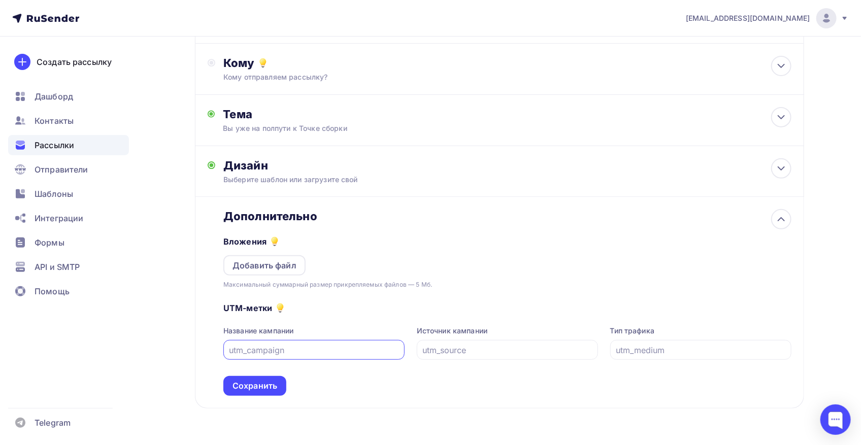
scroll to position [102, 0]
click at [322, 344] on input "text" at bounding box center [315, 350] width 170 height 12
click at [497, 343] on div at bounding box center [507, 350] width 181 height 20
click at [660, 347] on input "text" at bounding box center [701, 350] width 170 height 12
click at [381, 354] on input "text" at bounding box center [315, 350] width 170 height 12
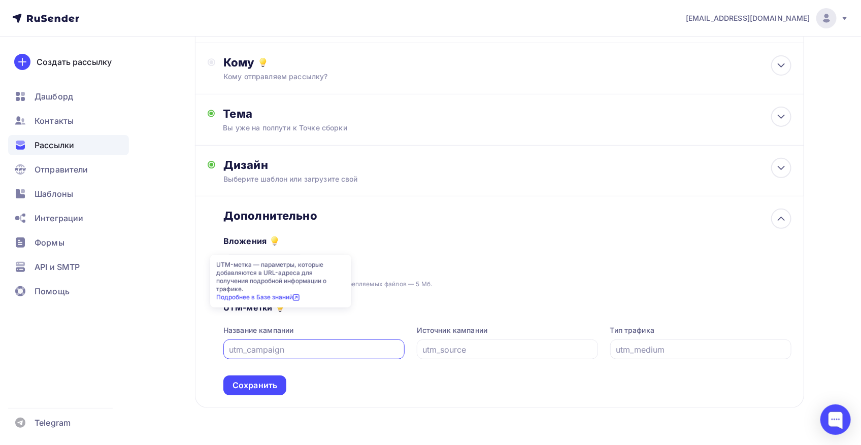
click at [281, 308] on icon at bounding box center [281, 307] width 6 height 6
drag, startPoint x: 324, startPoint y: 281, endPoint x: 216, endPoint y: 263, distance: 109.2
click at [216, 263] on div "UTM-метка — параметры, которые добавляются в URL-адреса для получения подробной…" at bounding box center [280, 281] width 141 height 53
click at [292, 293] on link "Подробнее в Базе знаний" at bounding box center [257, 297] width 83 height 8
click at [522, 355] on input "text" at bounding box center [507, 350] width 170 height 12
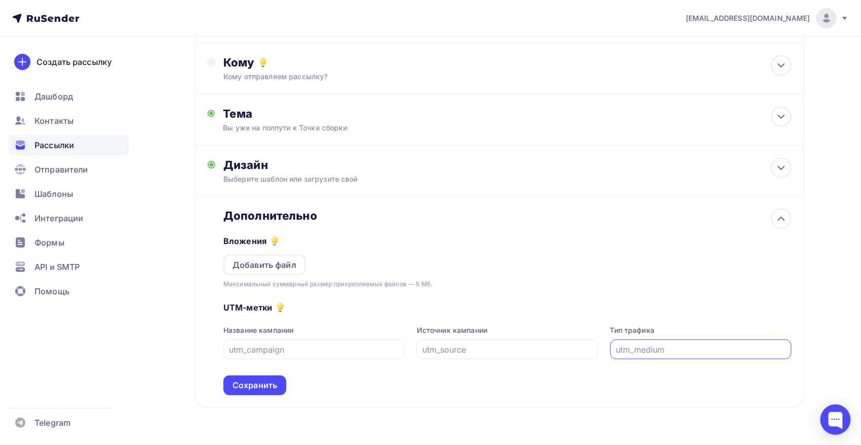
click at [640, 349] on input "text" at bounding box center [701, 350] width 170 height 12
click at [427, 310] on div "UTM-метки Название кампании Источник кампании Тип трафика Сохранить" at bounding box center [507, 342] width 568 height 106
drag, startPoint x: 302, startPoint y: 359, endPoint x: 314, endPoint y: 358, distance: 12.2
click at [301, 359] on div at bounding box center [313, 350] width 181 height 20
click at [288, 343] on div at bounding box center [313, 350] width 181 height 20
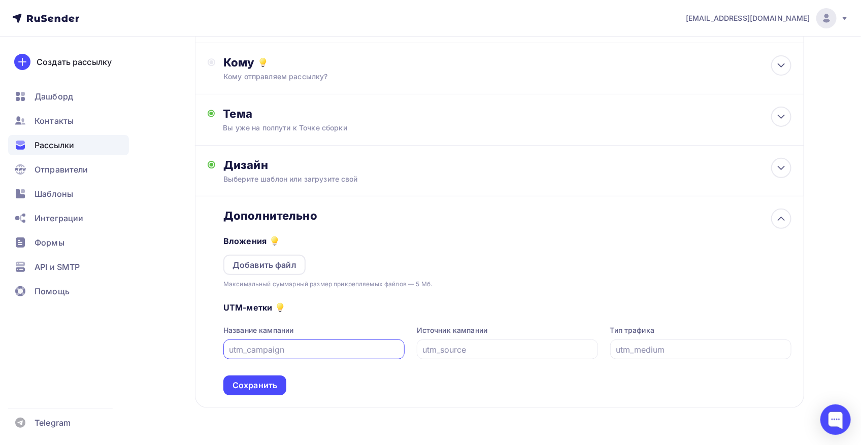
click at [283, 349] on input "text" at bounding box center [315, 350] width 170 height 12
click at [293, 167] on div "Дизайн" at bounding box center [507, 165] width 568 height 14
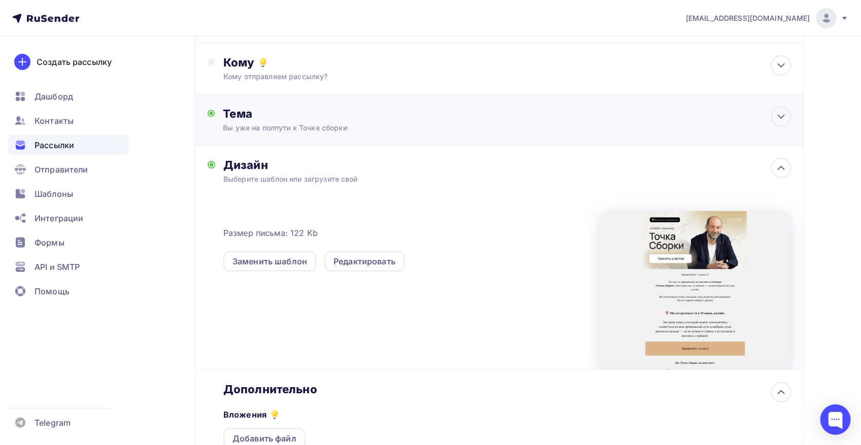
click at [307, 128] on div "Вы уже на полпути к Точке сборки" at bounding box center [313, 128] width 181 height 10
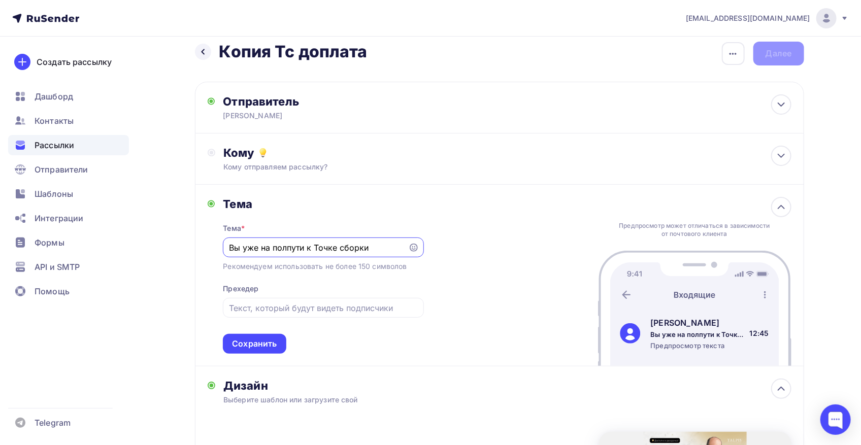
scroll to position [0, 0]
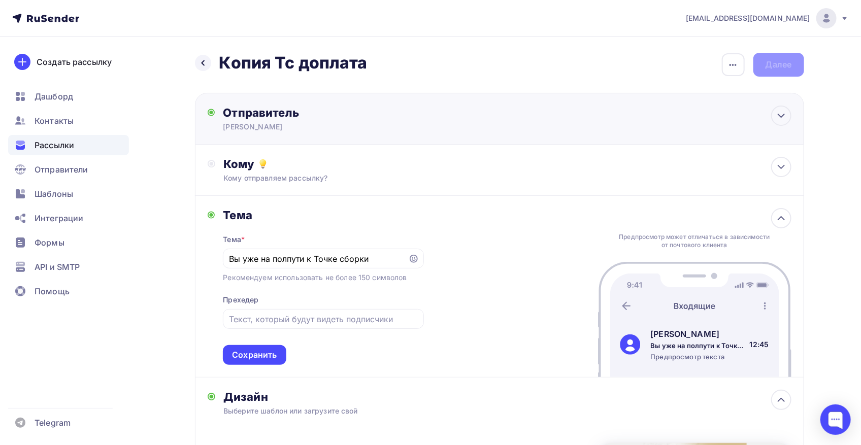
click at [219, 135] on div "Отправитель Леонид Тальпис Email * tech@newlightconsult.com info@ut-newlightcon…" at bounding box center [499, 119] width 609 height 52
type input "Леонид Тальпис"
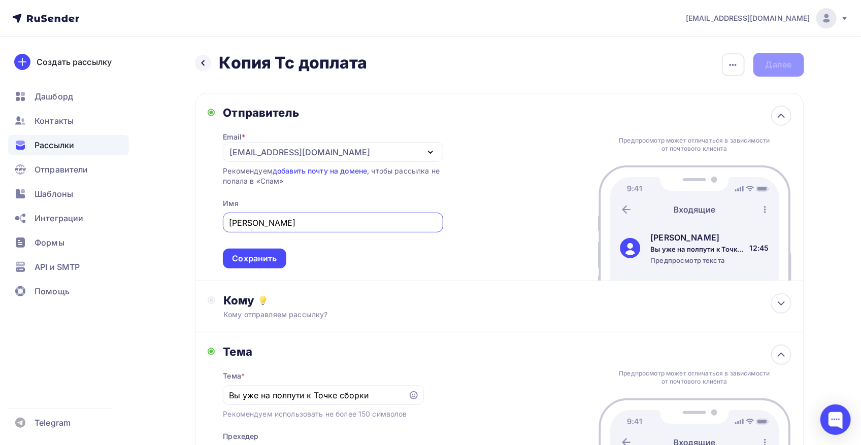
click at [292, 154] on div "info@ut-newlightconsult.com" at bounding box center [300, 152] width 141 height 12
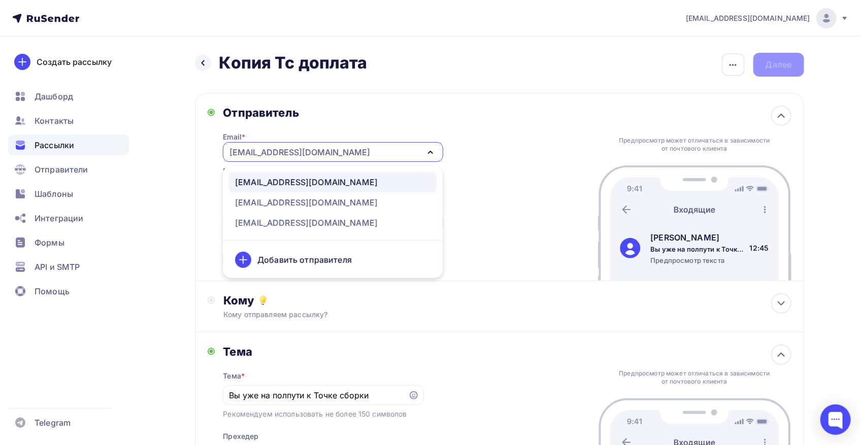
click at [365, 155] on div "info@ut-newlightconsult.com" at bounding box center [333, 152] width 220 height 20
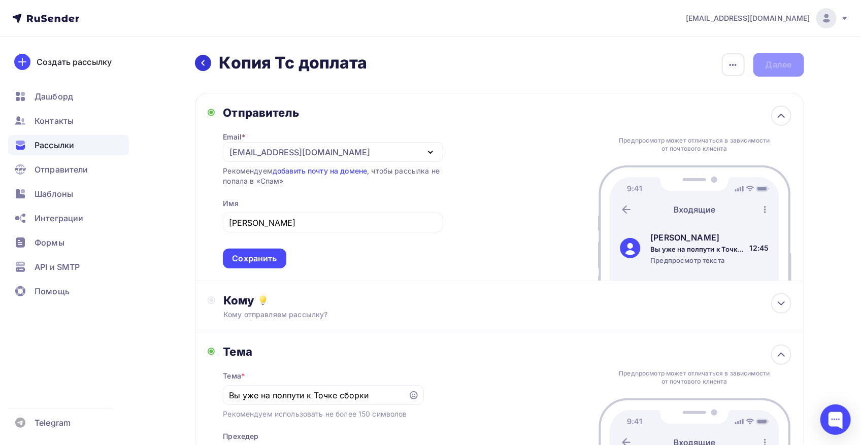
click at [203, 63] on icon at bounding box center [203, 63] width 8 height 8
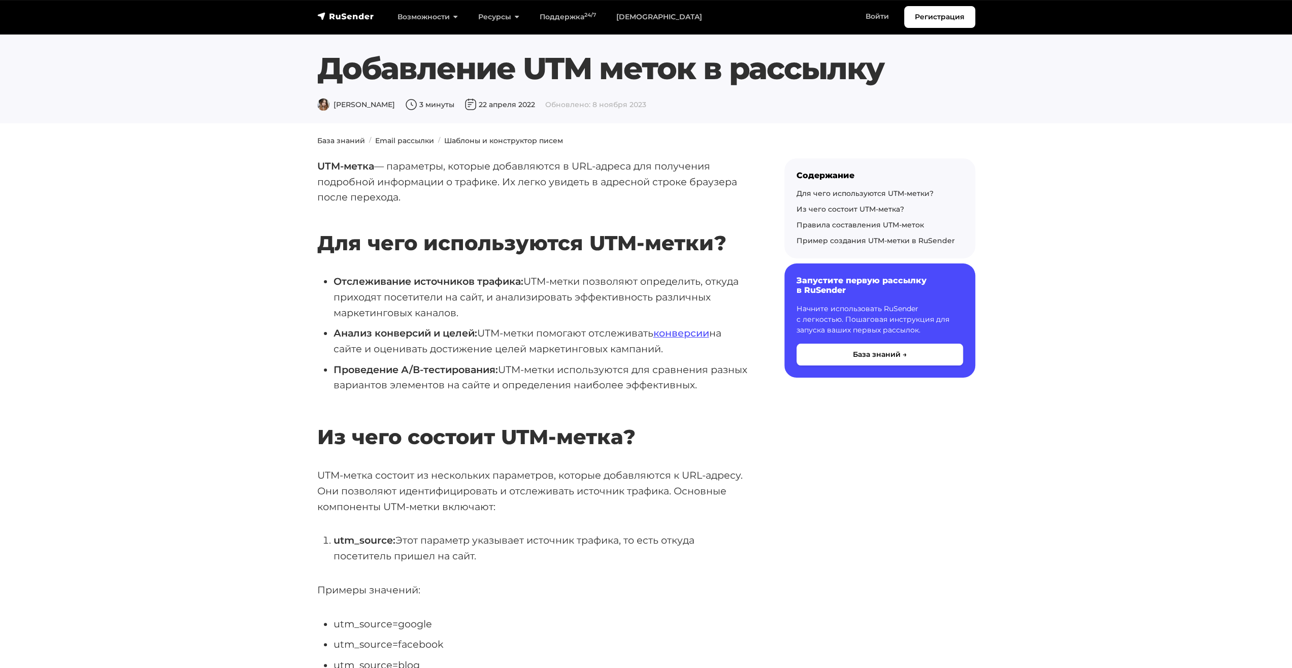
scroll to position [51, 0]
